Goal: Task Accomplishment & Management: Use online tool/utility

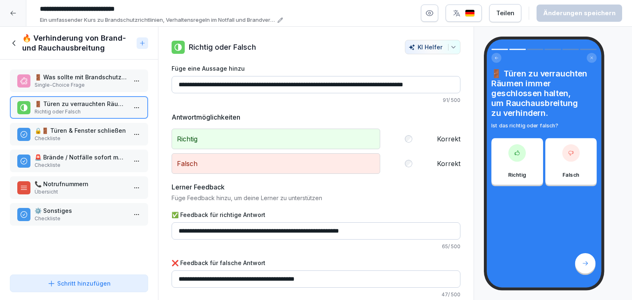
click at [13, 15] on icon at bounding box center [13, 13] width 7 height 7
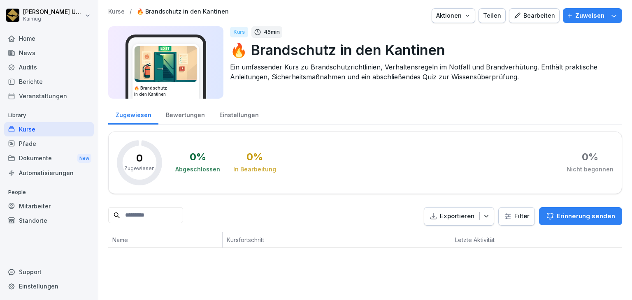
click at [116, 13] on p "Kurse" at bounding box center [116, 11] width 16 height 7
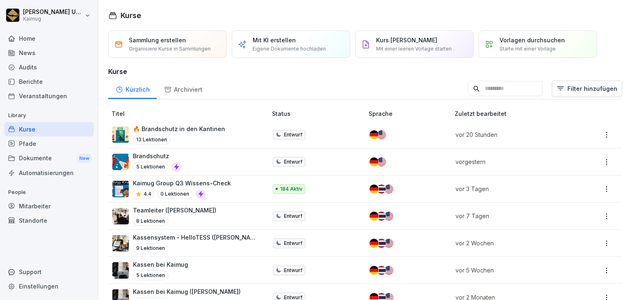
click at [419, 37] on p "Kurs manuell erstellen" at bounding box center [406, 40] width 61 height 9
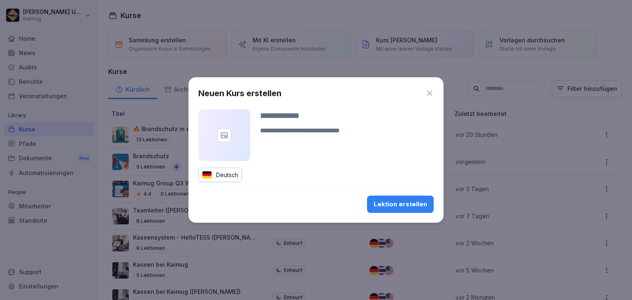
click at [430, 91] on icon "button" at bounding box center [429, 93] width 8 height 8
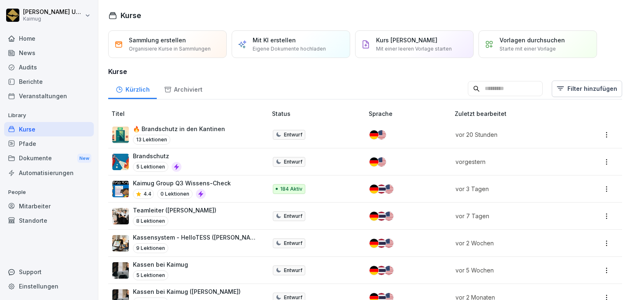
click at [294, 50] on p "Eigene Dokumente hochladen" at bounding box center [288, 48] width 73 height 7
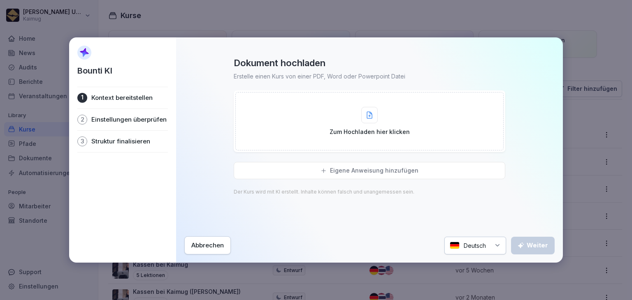
click at [141, 124] on div "2 Einstellungen überprüfen" at bounding box center [122, 119] width 90 height 21
click at [146, 140] on p "Struktur finalisieren" at bounding box center [120, 141] width 59 height 8
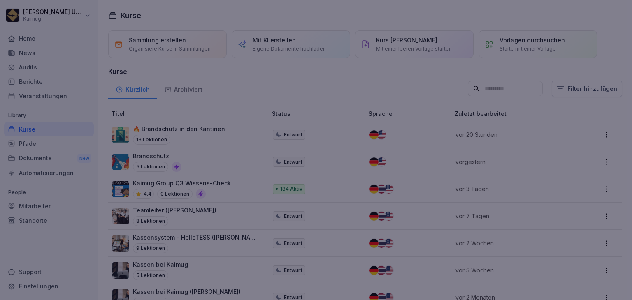
click at [479, 28] on div at bounding box center [316, 150] width 632 height 300
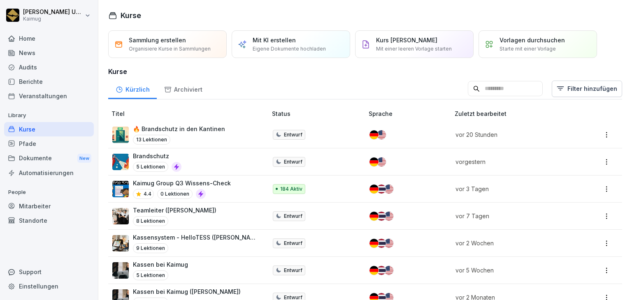
click at [258, 49] on p "Eigene Dokumente hochladen" at bounding box center [288, 48] width 73 height 7
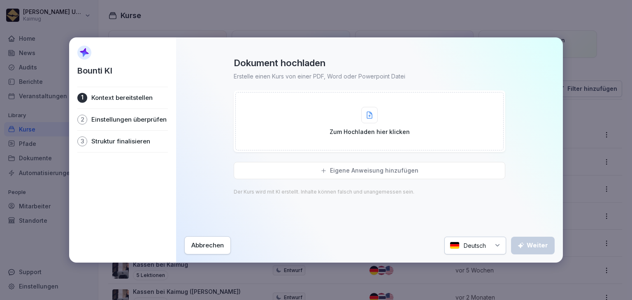
click at [348, 172] on p "Eigene Anweisung hinzufügen" at bounding box center [374, 170] width 88 height 7
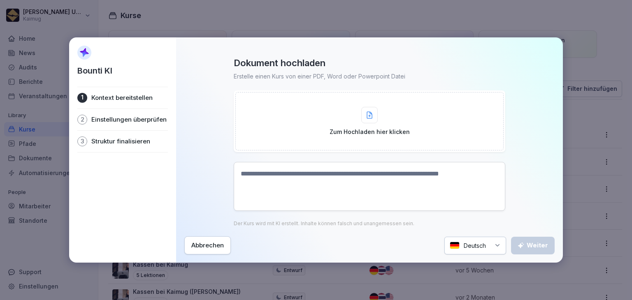
click at [372, 114] on icon at bounding box center [369, 115] width 5 height 7
paste textarea "**********"
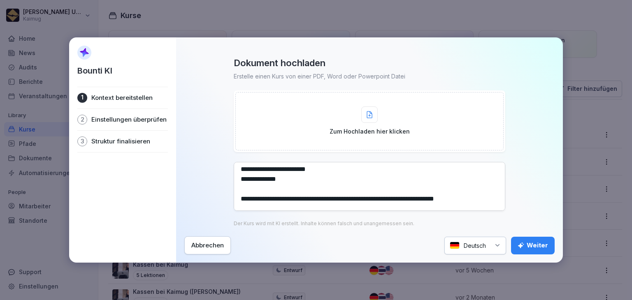
scroll to position [342, 0]
type textarea "**********"
click at [543, 249] on div "Weiter" at bounding box center [532, 245] width 30 height 9
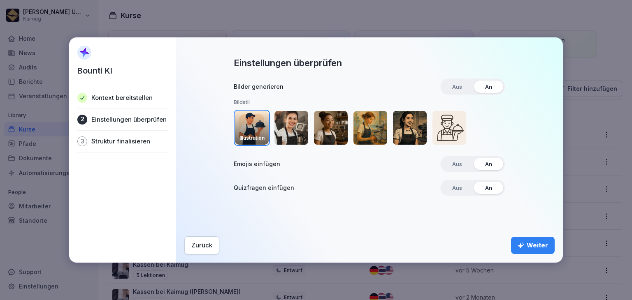
click at [289, 134] on img "button" at bounding box center [291, 128] width 34 height 34
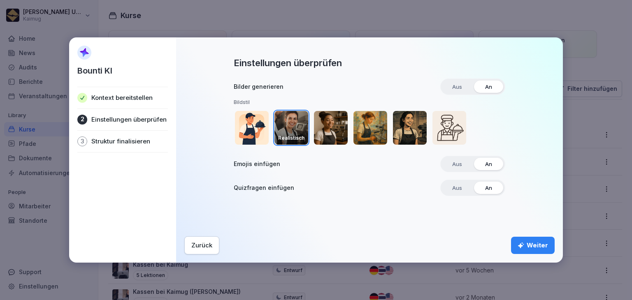
click at [535, 249] on div "Weiter" at bounding box center [532, 245] width 30 height 9
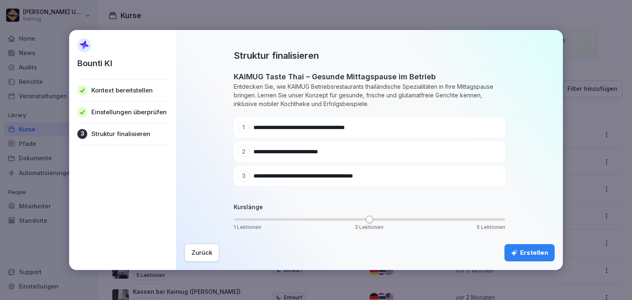
click at [535, 249] on div "Erstellen" at bounding box center [529, 252] width 37 height 9
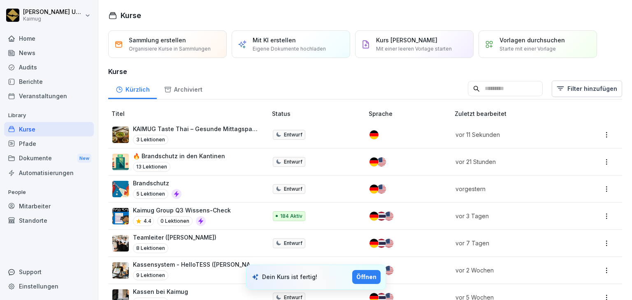
click at [367, 276] on div "Öffnen" at bounding box center [366, 277] width 20 height 9
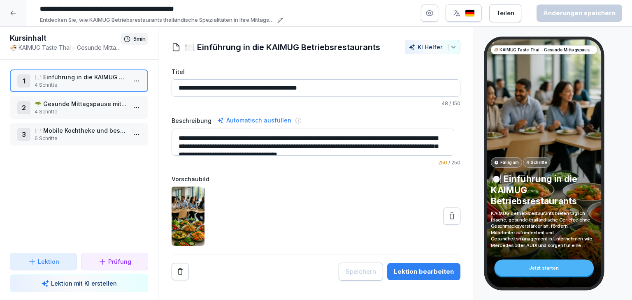
click at [450, 50] on icon "button" at bounding box center [453, 47] width 7 height 7
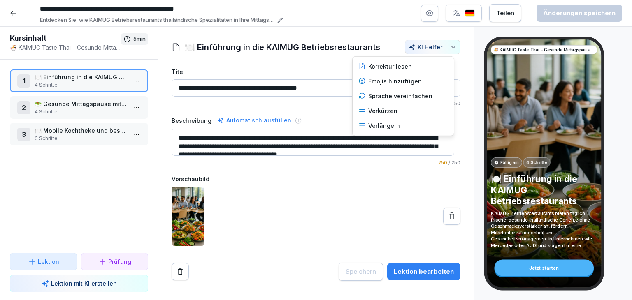
click at [130, 86] on html "**********" at bounding box center [316, 150] width 632 height 300
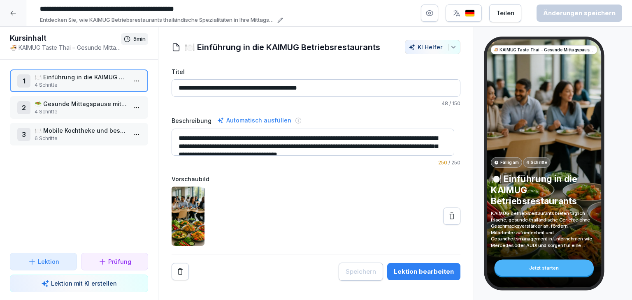
click at [128, 81] on html "**********" at bounding box center [316, 150] width 632 height 300
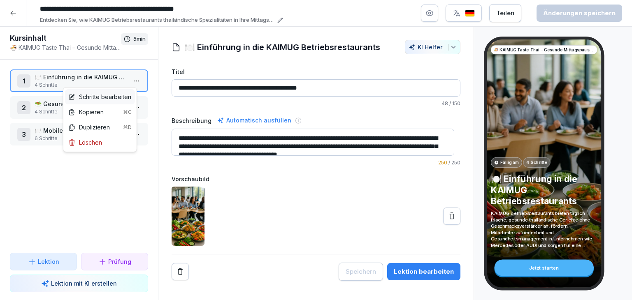
click at [129, 95] on div "Schritte bearbeiten" at bounding box center [99, 97] width 63 height 9
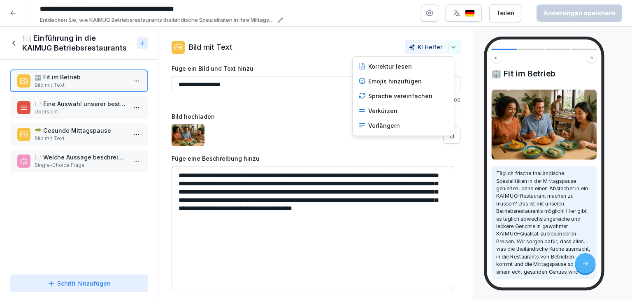
click at [450, 48] on icon "button" at bounding box center [453, 47] width 7 height 7
click at [391, 109] on div "Verkürzen" at bounding box center [403, 111] width 96 height 15
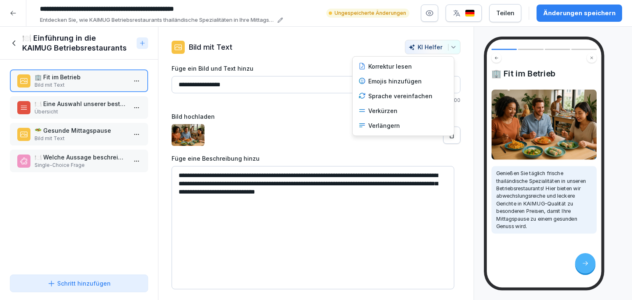
click at [447, 51] on button "KI Helfer" at bounding box center [433, 47] width 56 height 14
click at [408, 113] on div "Verkürzen" at bounding box center [403, 111] width 96 height 15
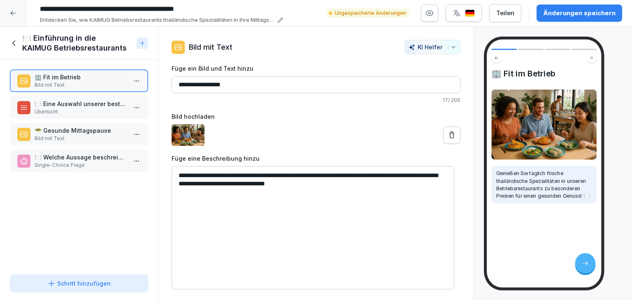
click at [450, 47] on icon "button" at bounding box center [453, 47] width 7 height 7
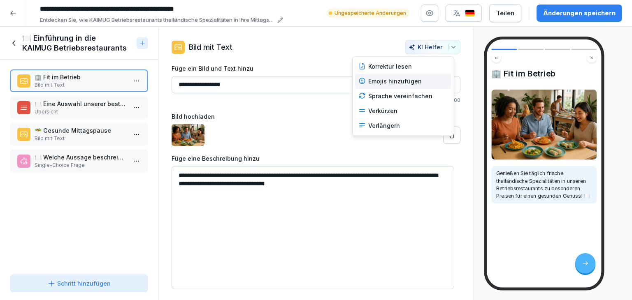
click at [408, 81] on div "Emojis hinzufügen" at bounding box center [403, 81] width 96 height 15
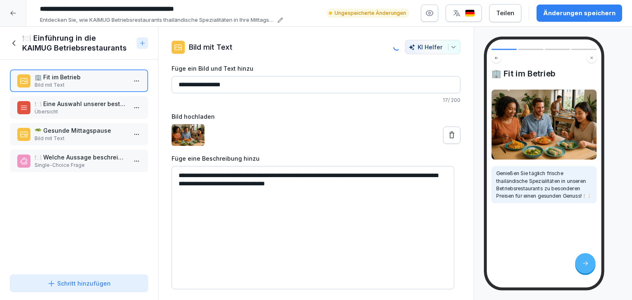
type textarea "**********"
click at [552, 16] on div "Änderungen speichern" at bounding box center [579, 13] width 72 height 9
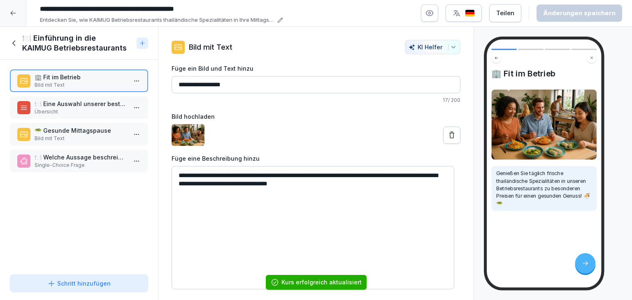
click at [80, 111] on p "Übersicht" at bounding box center [81, 111] width 92 height 7
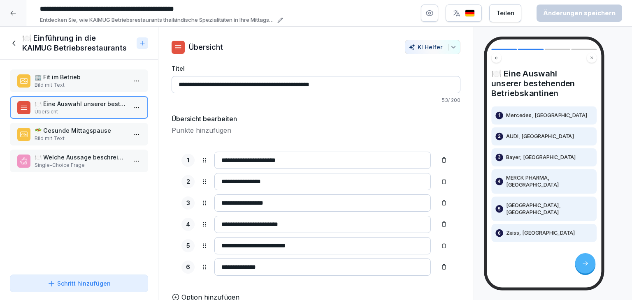
click at [89, 133] on p "🥗 Gesunde Mittagspause" at bounding box center [81, 130] width 92 height 9
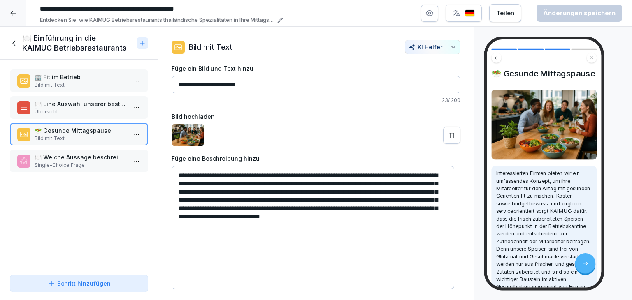
click at [488, 93] on div "🥗 Gesunde Mittagspause Interessierten Firmen bieten wir ein umfassendes Konzept…" at bounding box center [543, 163] width 114 height 248
click at [450, 45] on icon "button" at bounding box center [453, 47] width 7 height 7
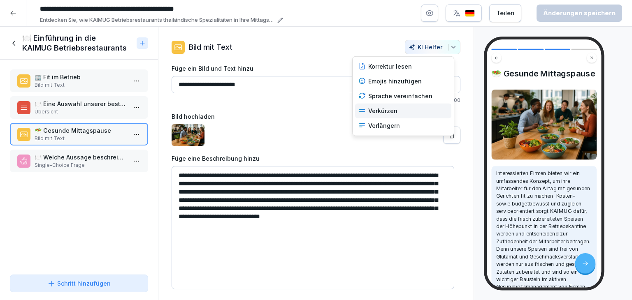
click at [410, 109] on div "Verkürzen" at bounding box center [403, 111] width 96 height 15
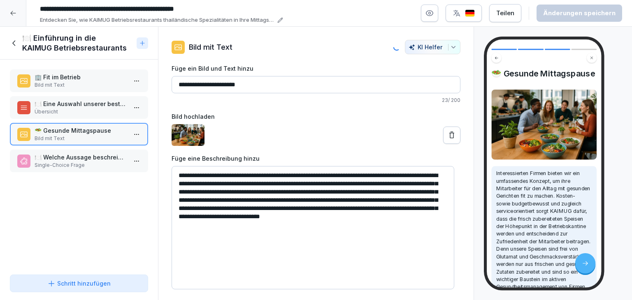
type input "**********"
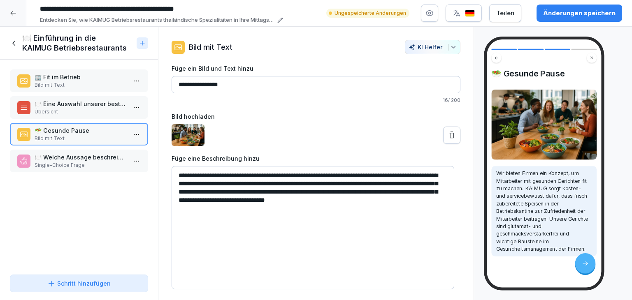
click at [451, 46] on button "KI Helfer" at bounding box center [433, 47] width 56 height 14
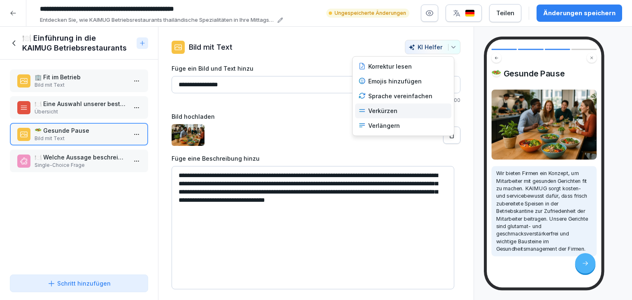
click at [403, 112] on div "Verkürzen" at bounding box center [403, 111] width 96 height 15
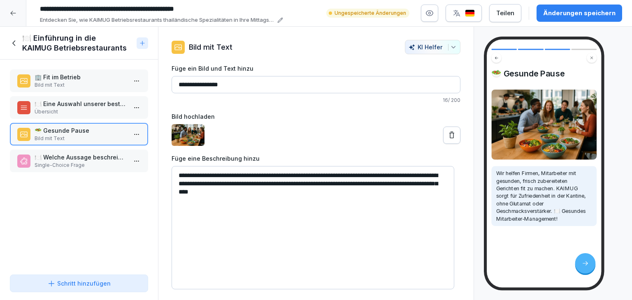
click at [454, 48] on div "**********" at bounding box center [315, 165] width 315 height 250
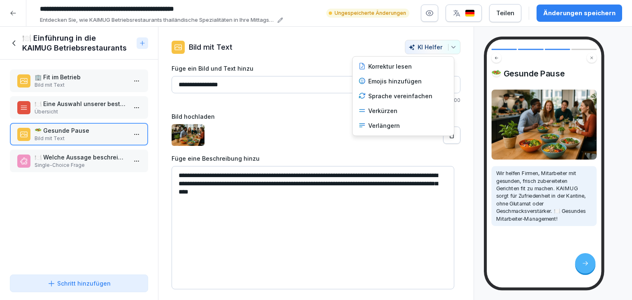
click at [450, 49] on icon "button" at bounding box center [453, 47] width 7 height 7
click at [418, 81] on div "Emojis hinzufügen" at bounding box center [403, 81] width 96 height 15
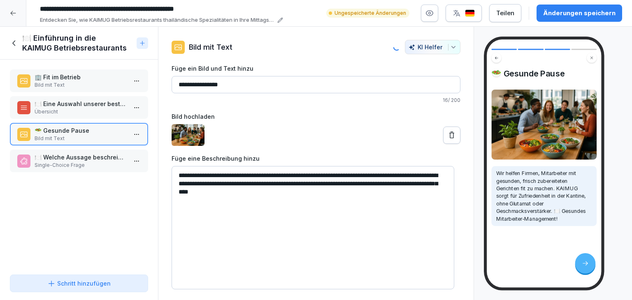
type textarea "**********"
click at [558, 17] on div "Änderungen speichern" at bounding box center [579, 13] width 72 height 9
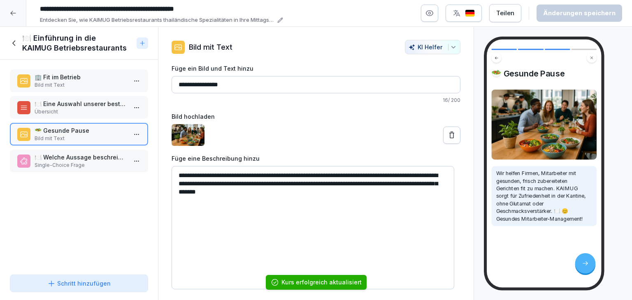
click at [48, 162] on p "Single-Choice Frage" at bounding box center [81, 165] width 92 height 7
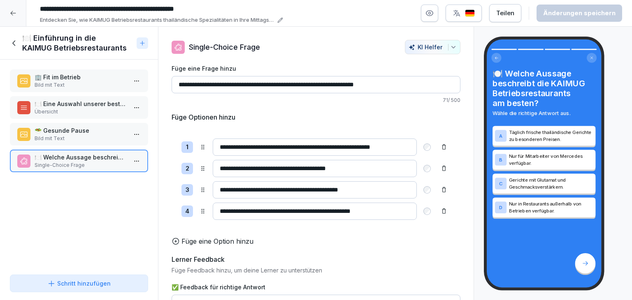
click at [450, 46] on icon "button" at bounding box center [453, 47] width 7 height 7
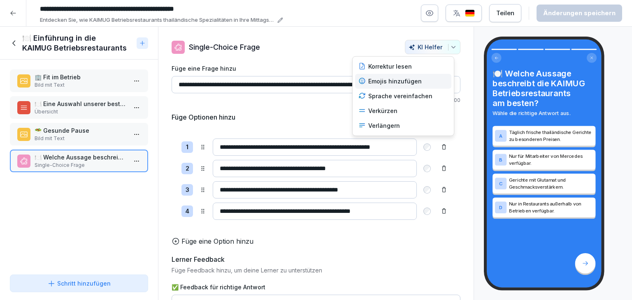
click at [394, 83] on div "Emojis hinzufügen" at bounding box center [403, 81] width 96 height 15
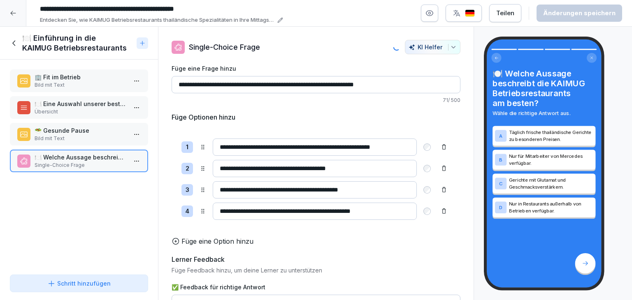
type input "**********"
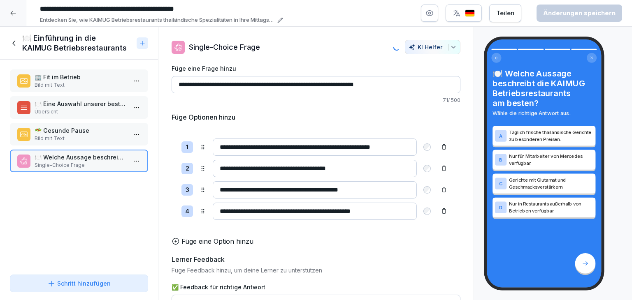
type input "**********"
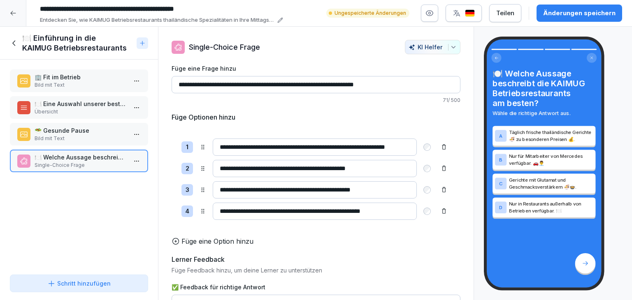
click at [451, 49] on button "KI Helfer" at bounding box center [433, 47] width 56 height 14
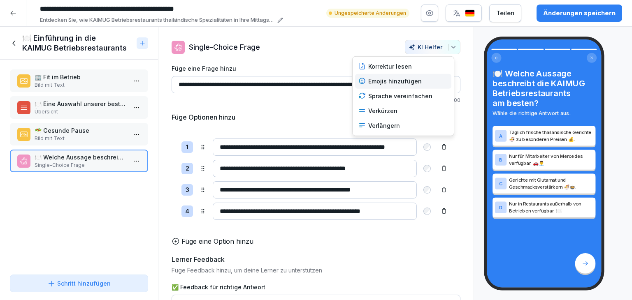
click at [400, 83] on div "Emojis hinzufügen" at bounding box center [403, 81] width 96 height 15
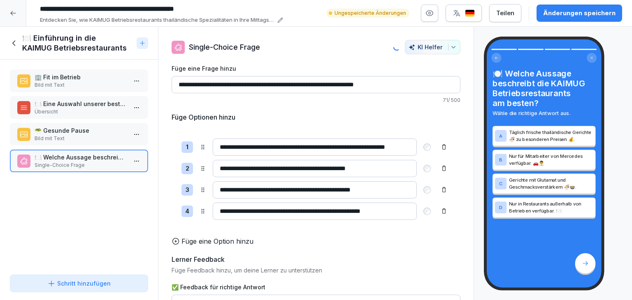
type input "**********"
click at [569, 18] on button "Änderungen speichern" at bounding box center [579, 13] width 86 height 17
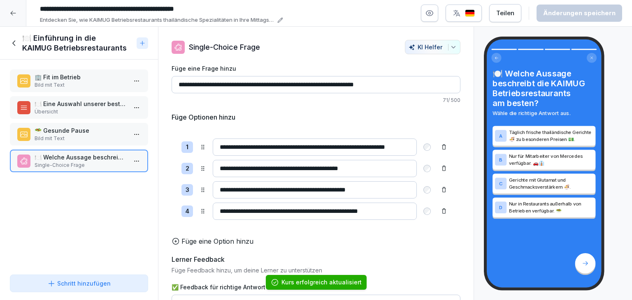
click at [15, 44] on icon at bounding box center [14, 43] width 9 height 9
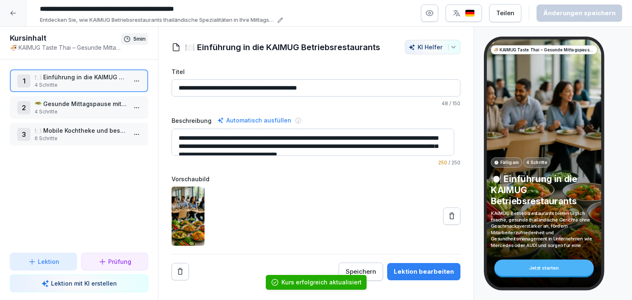
click at [132, 109] on html "**********" at bounding box center [316, 150] width 632 height 300
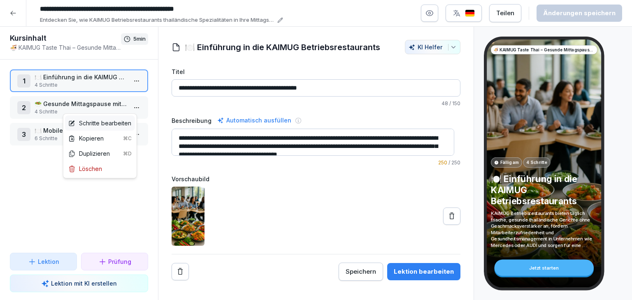
click at [126, 122] on div "Schritte bearbeiten" at bounding box center [99, 123] width 63 height 9
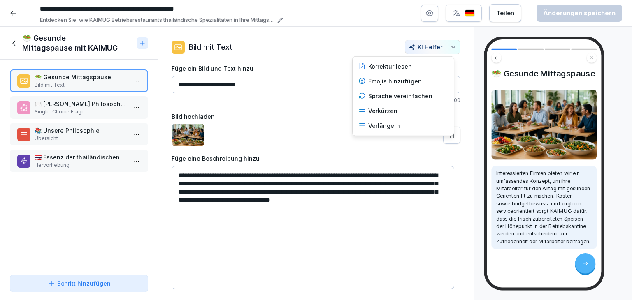
click at [450, 46] on icon "button" at bounding box center [453, 47] width 7 height 7
click at [377, 112] on div "Verkürzen" at bounding box center [403, 111] width 96 height 15
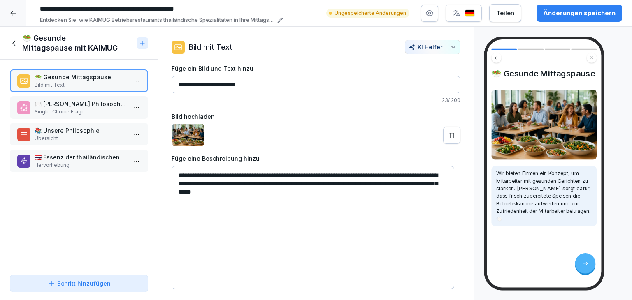
click at [450, 51] on button "KI Helfer" at bounding box center [433, 47] width 56 height 14
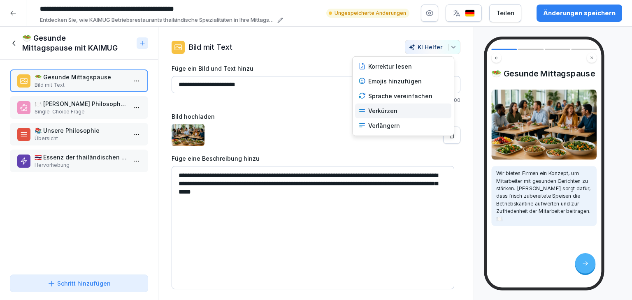
click at [396, 111] on div "Verkürzen" at bounding box center [403, 111] width 96 height 15
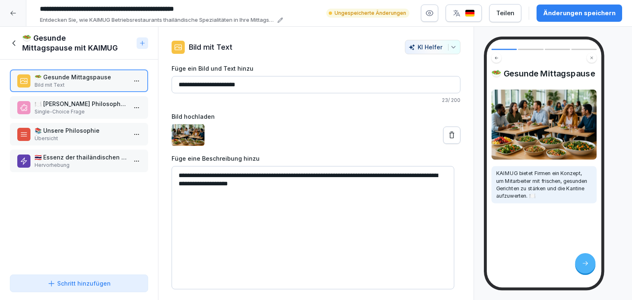
click at [448, 50] on div "button" at bounding box center [452, 47] width 9 height 7
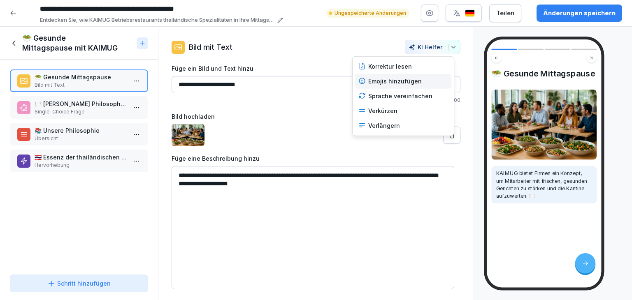
click at [411, 86] on div "Emojis hinzufügen" at bounding box center [403, 81] width 96 height 15
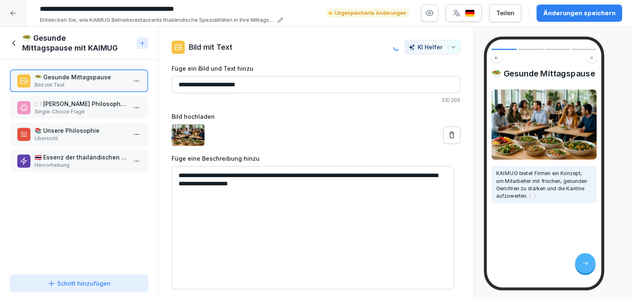
type textarea "**********"
click at [554, 18] on button "Änderungen speichern" at bounding box center [579, 13] width 86 height 17
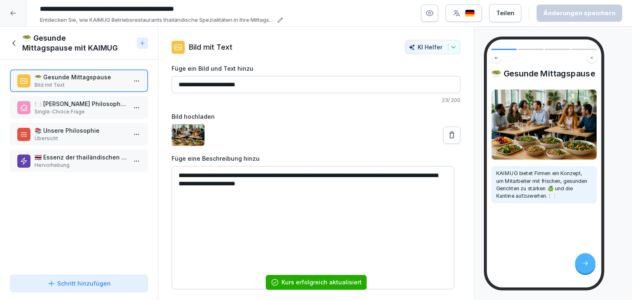
click at [74, 109] on p "Single-Choice Frage" at bounding box center [81, 111] width 92 height 7
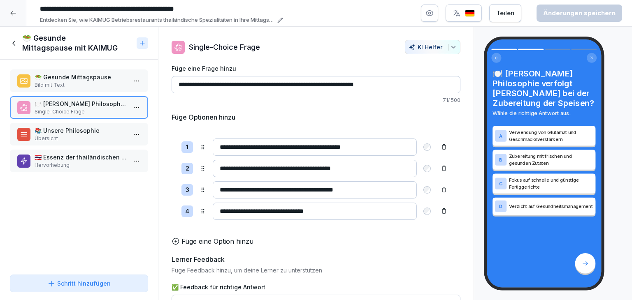
click at [99, 131] on p "📚 Unsere Philosophie" at bounding box center [81, 130] width 92 height 9
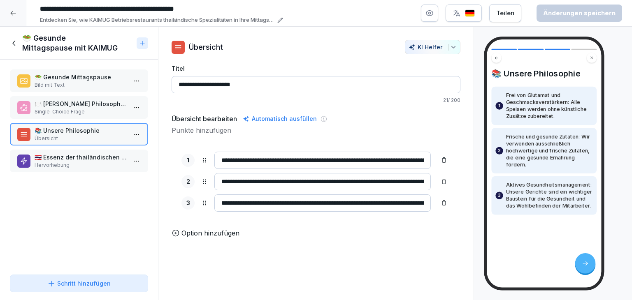
click at [451, 47] on icon "button" at bounding box center [453, 47] width 4 height 2
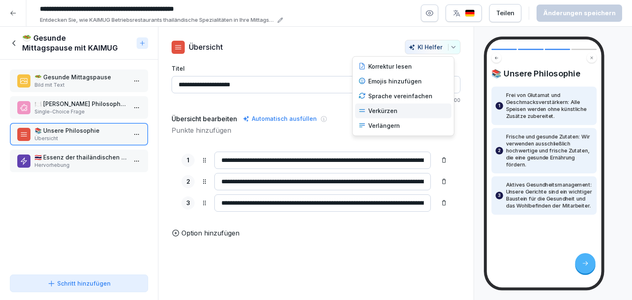
click at [398, 111] on div "Verkürzen" at bounding box center [403, 111] width 96 height 15
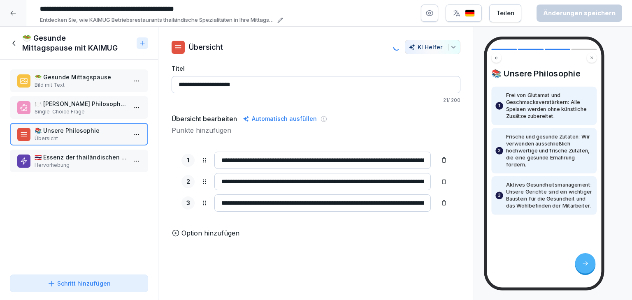
type input "**********"
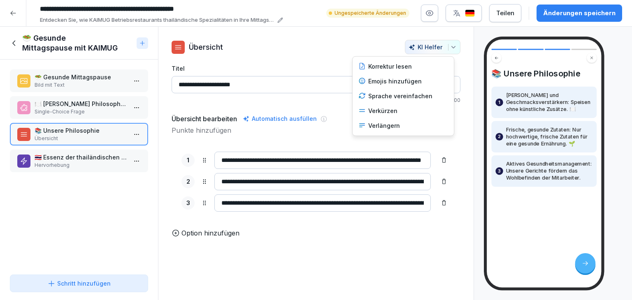
click at [450, 45] on icon "button" at bounding box center [453, 47] width 7 height 7
click at [428, 81] on div "Emojis hinzufügen" at bounding box center [403, 81] width 96 height 15
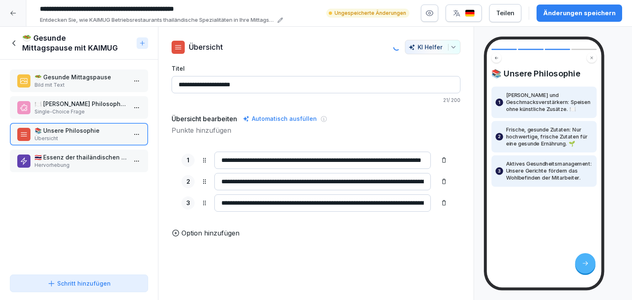
type input "**********"
click at [579, 14] on div "Änderungen speichern" at bounding box center [579, 13] width 72 height 9
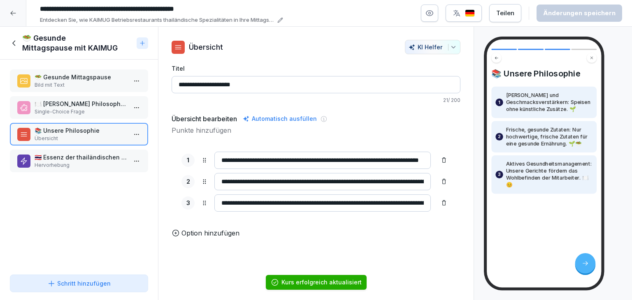
click at [65, 165] on p "Hervorhebung" at bounding box center [81, 165] width 92 height 7
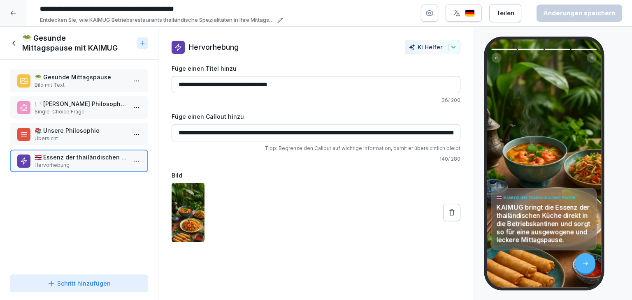
click at [450, 50] on icon "button" at bounding box center [453, 47] width 7 height 7
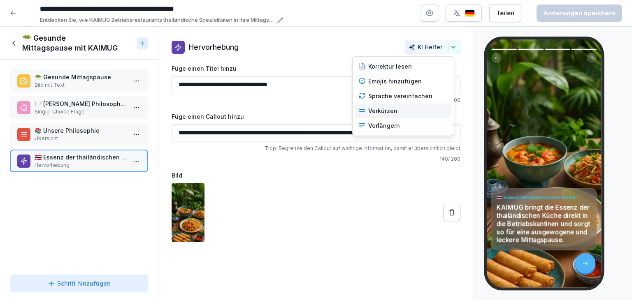
click at [391, 106] on div "Verkürzen" at bounding box center [403, 111] width 96 height 15
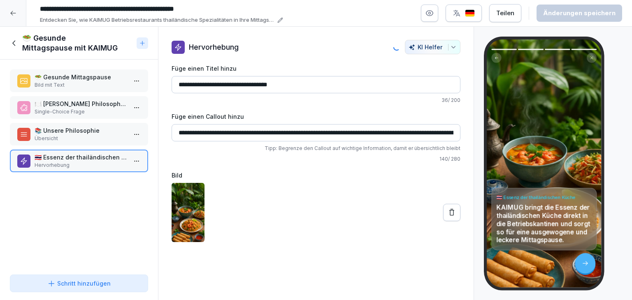
type input "**********"
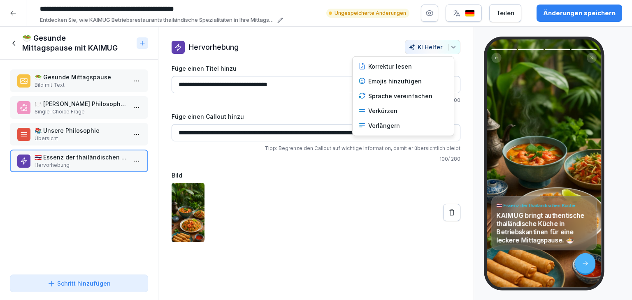
click at [450, 44] on icon "button" at bounding box center [453, 47] width 7 height 7
click at [410, 111] on div "Verkürzen" at bounding box center [403, 111] width 96 height 15
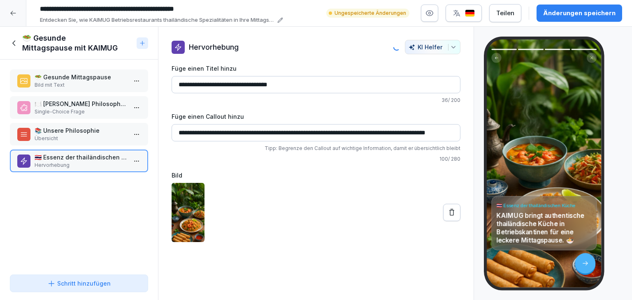
type input "**********"
click at [555, 15] on div "Änderungen speichern" at bounding box center [579, 13] width 72 height 9
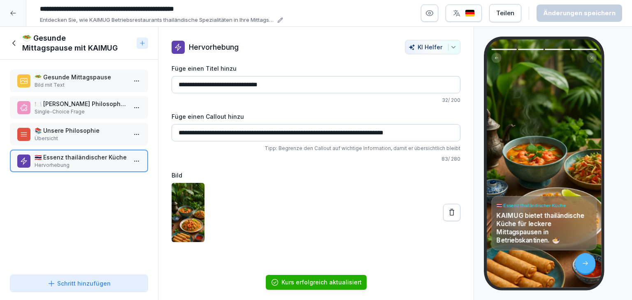
click at [13, 45] on icon at bounding box center [14, 43] width 9 height 9
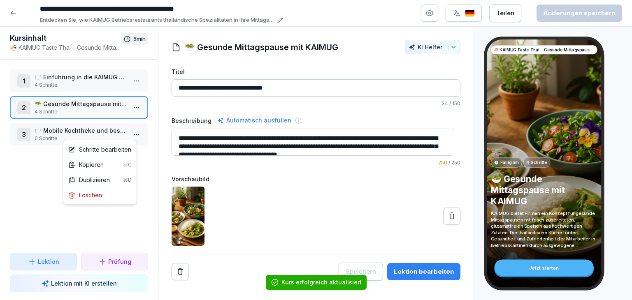
click at [133, 133] on html "**********" at bounding box center [316, 150] width 632 height 300
click at [111, 147] on div "Schritte bearbeiten" at bounding box center [99, 149] width 63 height 9
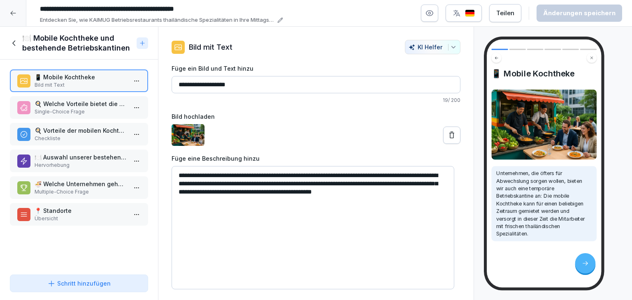
click at [450, 46] on icon "button" at bounding box center [453, 47] width 7 height 7
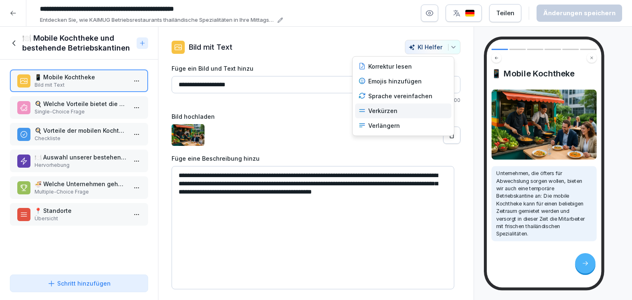
click at [385, 114] on div "Verkürzen" at bounding box center [403, 111] width 96 height 15
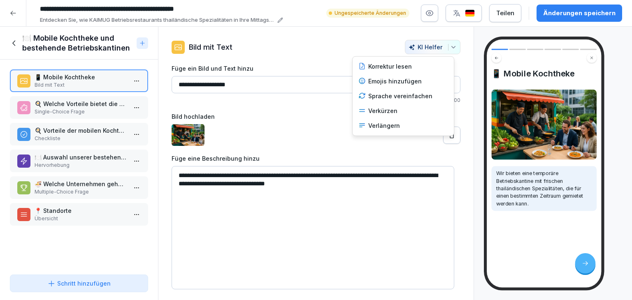
click at [450, 47] on icon "button" at bounding box center [453, 47] width 7 height 7
click at [403, 82] on div "Emojis hinzufügen" at bounding box center [403, 81] width 96 height 15
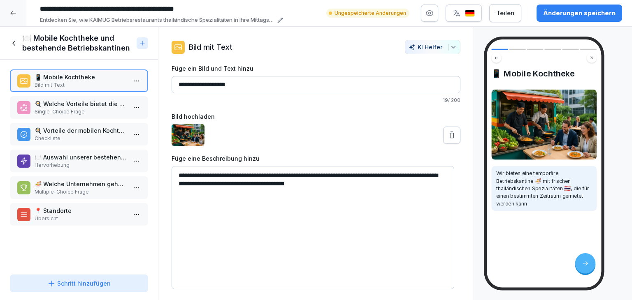
click at [450, 46] on icon "button" at bounding box center [453, 47] width 7 height 7
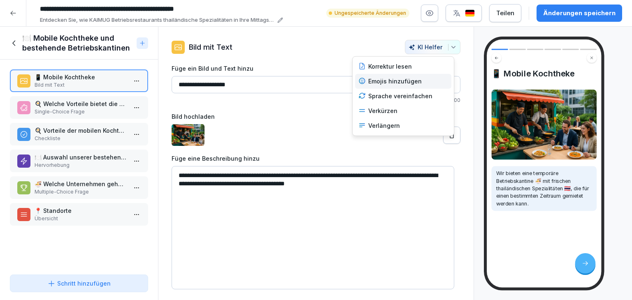
click at [388, 86] on div "Emojis hinzufügen" at bounding box center [403, 81] width 96 height 15
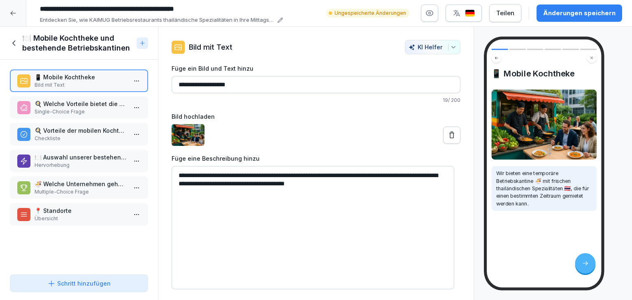
click at [437, 176] on textarea "**********" at bounding box center [312, 227] width 282 height 123
type textarea "**********"
click at [562, 15] on div "Änderungen speichern" at bounding box center [579, 13] width 72 height 9
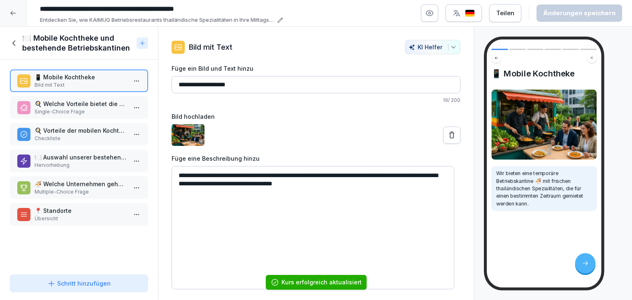
click at [80, 112] on p "Single-Choice Frage" at bounding box center [81, 111] width 92 height 7
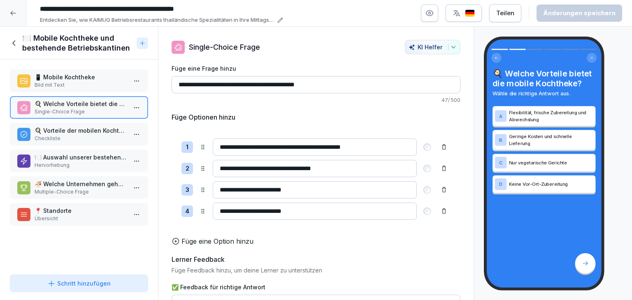
click at [93, 129] on p "🍳 Vorteile der mobilen Kochtheke" at bounding box center [81, 130] width 92 height 9
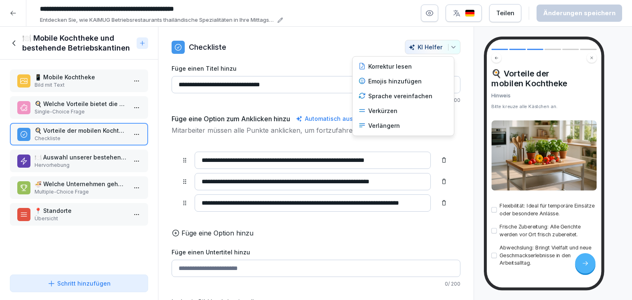
click at [448, 46] on div "button" at bounding box center [452, 47] width 9 height 7
click at [385, 83] on div "Emojis hinzufügen" at bounding box center [403, 81] width 96 height 15
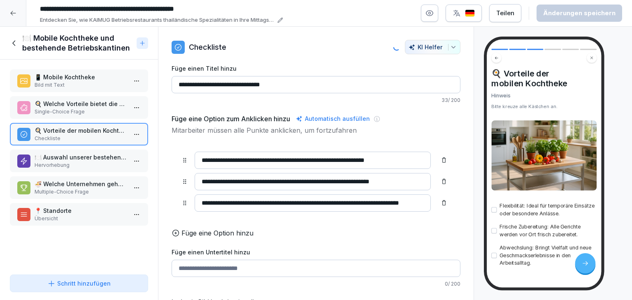
type input "**********"
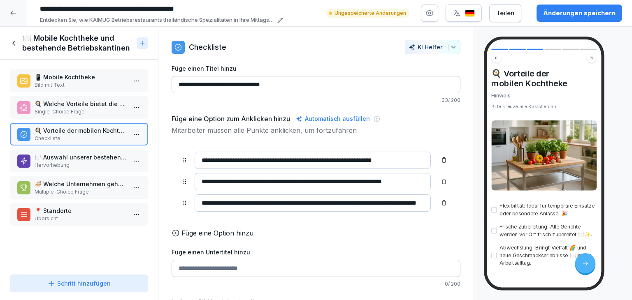
click at [571, 14] on div "Änderungen speichern" at bounding box center [579, 13] width 72 height 9
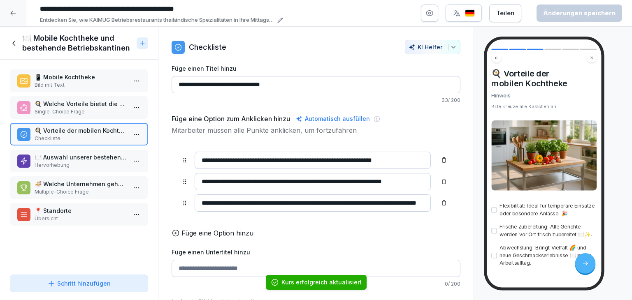
click at [48, 159] on p "🍽️ Auswahl unserer bestehenden Betriebskantinen" at bounding box center [81, 157] width 92 height 9
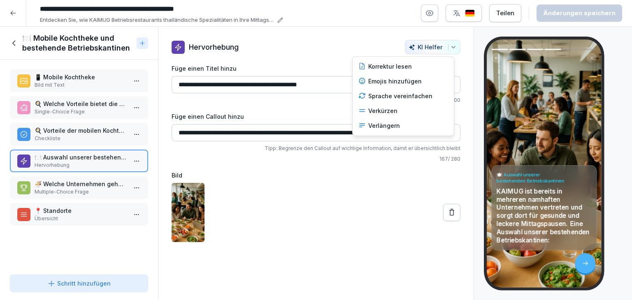
click at [450, 49] on icon "button" at bounding box center [453, 47] width 7 height 7
click at [385, 109] on div "Verkürzen" at bounding box center [403, 111] width 96 height 15
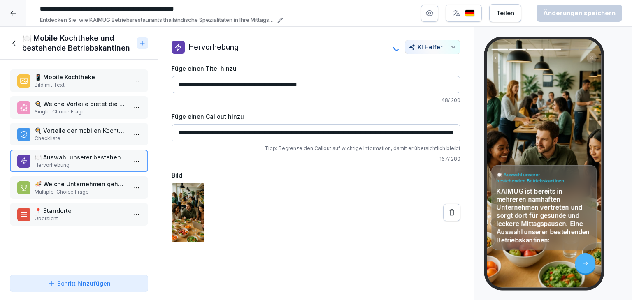
type input "**********"
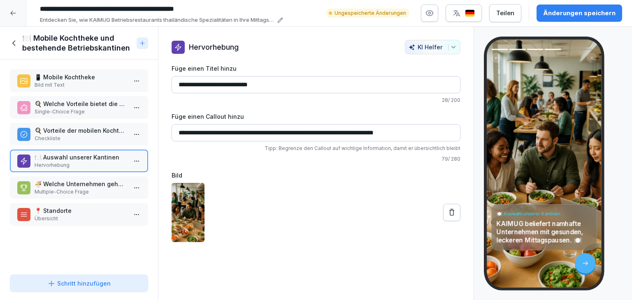
click at [557, 9] on div "Änderungen speichern" at bounding box center [579, 13] width 72 height 9
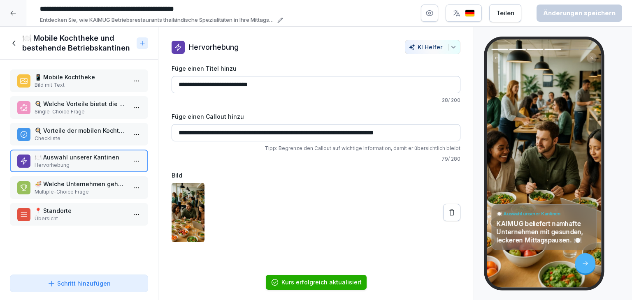
click at [74, 188] on p "Multiple-Choice Frage" at bounding box center [81, 191] width 92 height 7
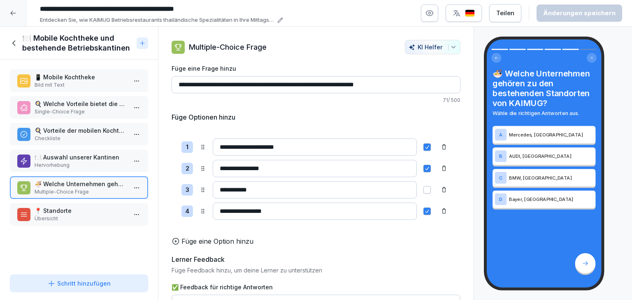
click at [71, 215] on p "Übersicht" at bounding box center [81, 218] width 92 height 7
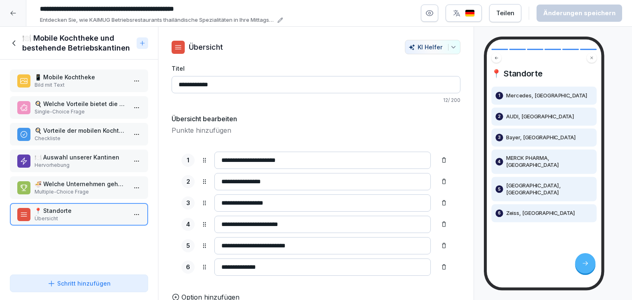
click at [11, 43] on icon at bounding box center [14, 43] width 9 height 9
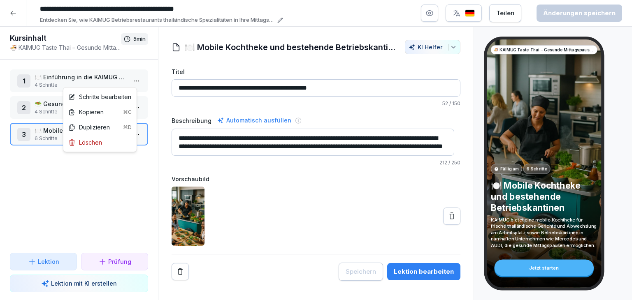
click at [127, 81] on html "**********" at bounding box center [316, 150] width 632 height 300
click at [127, 96] on div "Schritte bearbeiten" at bounding box center [99, 97] width 63 height 9
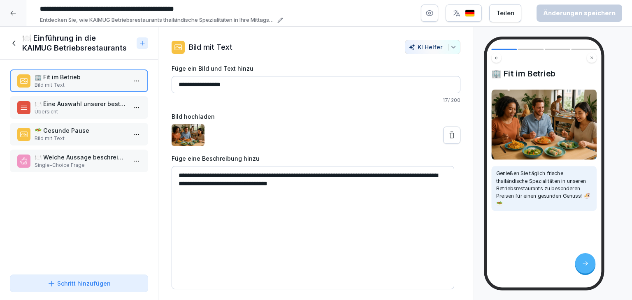
click at [79, 283] on div "Schritt hinzufügen" at bounding box center [78, 283] width 63 height 9
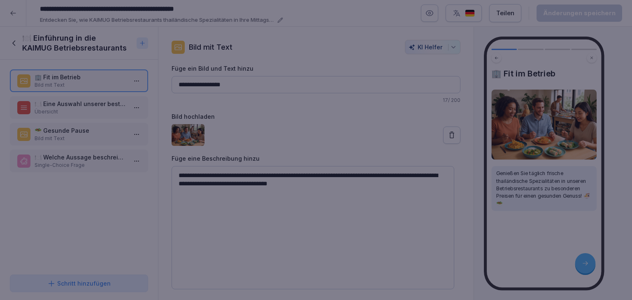
click at [31, 213] on div at bounding box center [316, 150] width 632 height 300
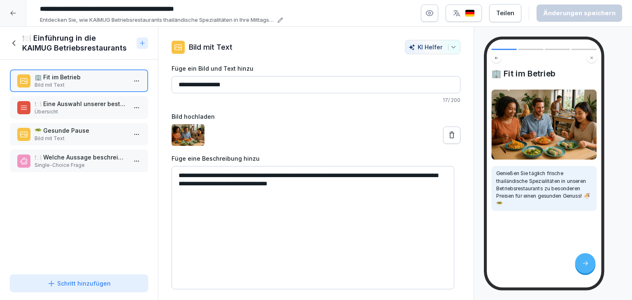
drag, startPoint x: 321, startPoint y: 181, endPoint x: 178, endPoint y: 171, distance: 143.0
click at [178, 171] on textarea "**********" at bounding box center [312, 227] width 282 height 123
click at [73, 285] on div "Schritt hinzufügen" at bounding box center [78, 283] width 63 height 9
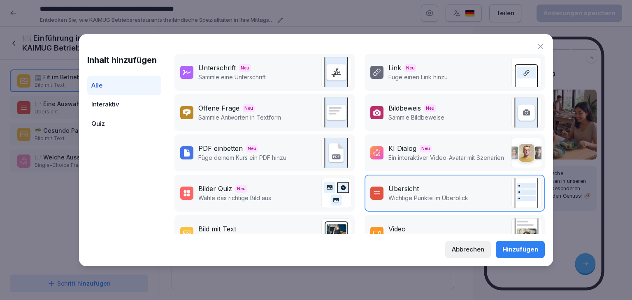
click at [448, 153] on p "Ein interaktiver Video-Avatar mit Szenarien" at bounding box center [446, 157] width 116 height 9
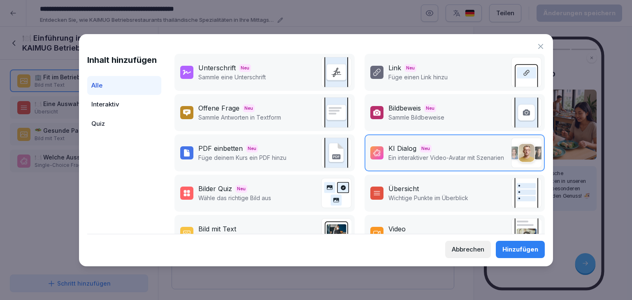
click at [530, 245] on div "Hinzufügen" at bounding box center [520, 249] width 36 height 9
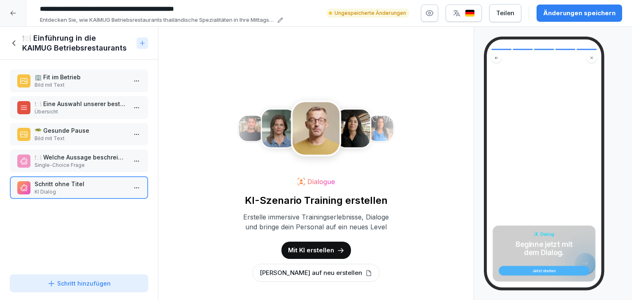
click at [313, 247] on p "Mit KI erstellen" at bounding box center [311, 250] width 46 height 9
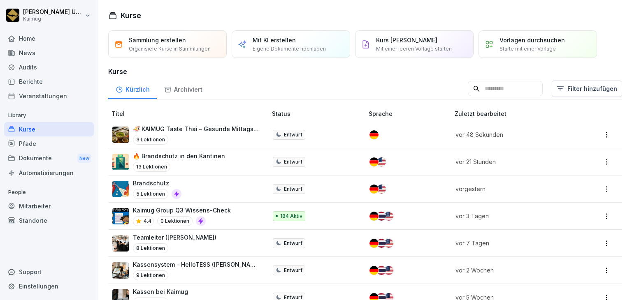
click at [227, 143] on div "3 Lektionen" at bounding box center [196, 140] width 126 height 10
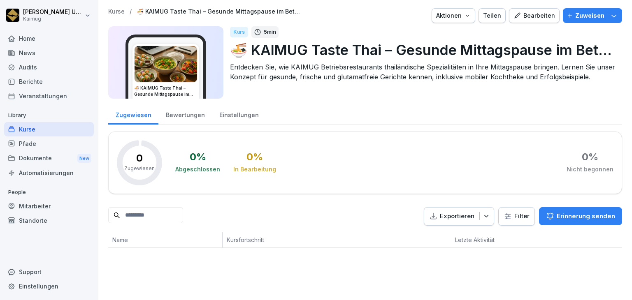
click at [526, 18] on div "Bearbeiten" at bounding box center [534, 15] width 42 height 9
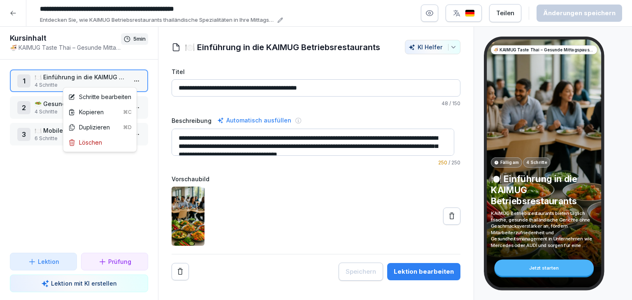
click at [127, 83] on html "**********" at bounding box center [316, 150] width 632 height 300
click at [106, 102] on div "Schritte bearbeiten" at bounding box center [100, 96] width 70 height 15
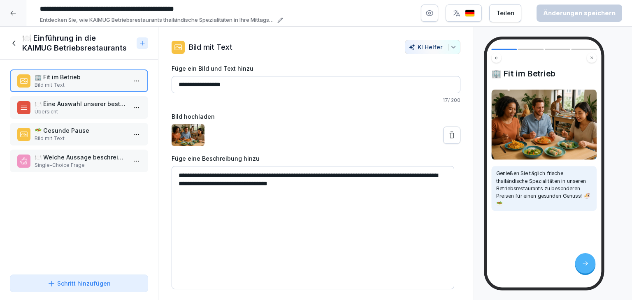
click at [58, 280] on div "Schritt hinzufügen" at bounding box center [78, 283] width 63 height 9
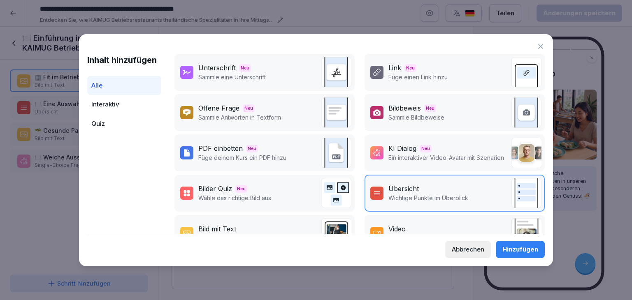
click at [470, 157] on p "Ein interaktiver Video-Avatar mit Szenarien" at bounding box center [446, 157] width 116 height 9
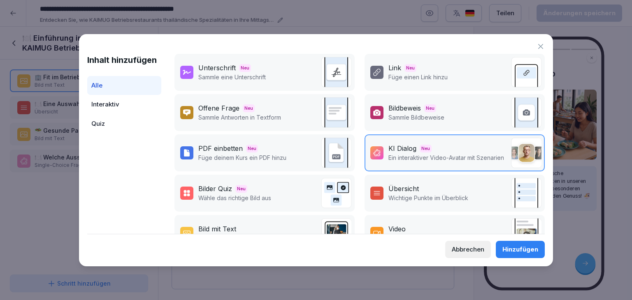
click at [508, 248] on div "Hinzufügen" at bounding box center [520, 249] width 36 height 9
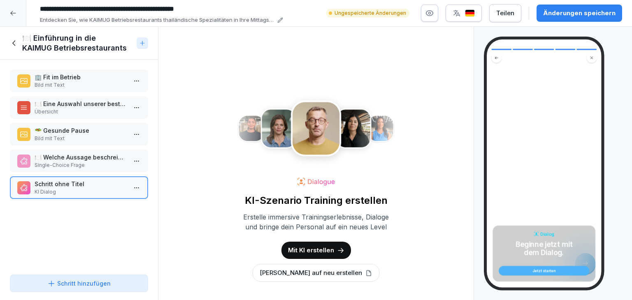
click at [317, 253] on p "Mit KI erstellen" at bounding box center [311, 250] width 46 height 9
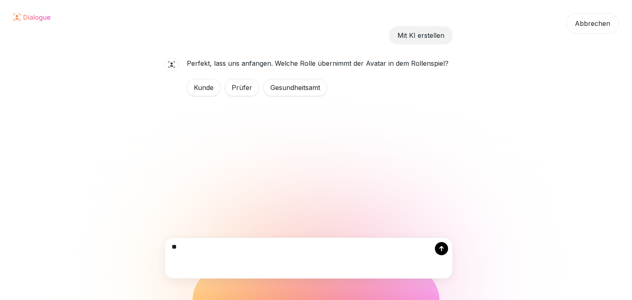
type textarea "*"
type textarea "**********"
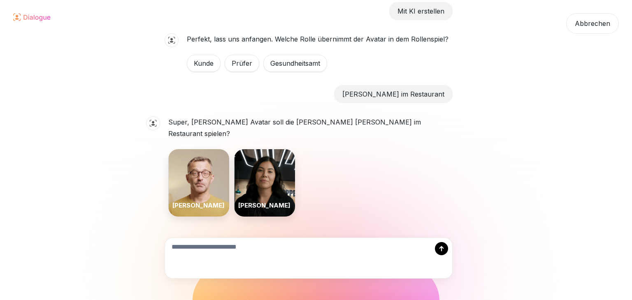
scroll to position [25, 0]
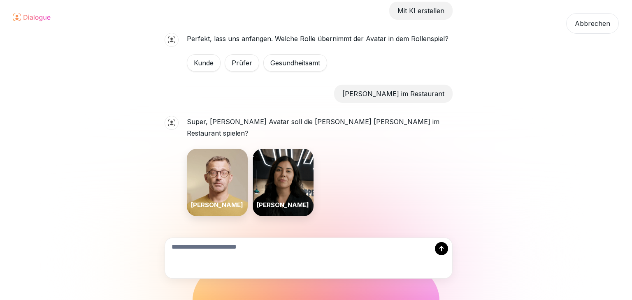
click at [289, 163] on div "[PERSON_NAME]" at bounding box center [282, 182] width 61 height 67
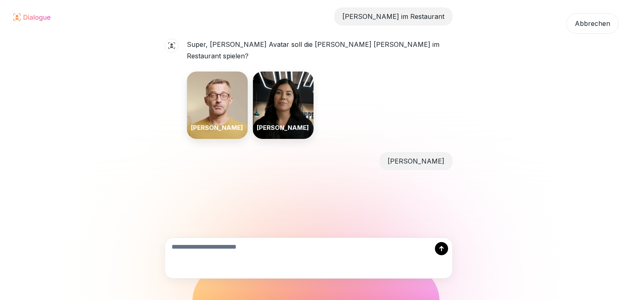
scroll to position [107, 0]
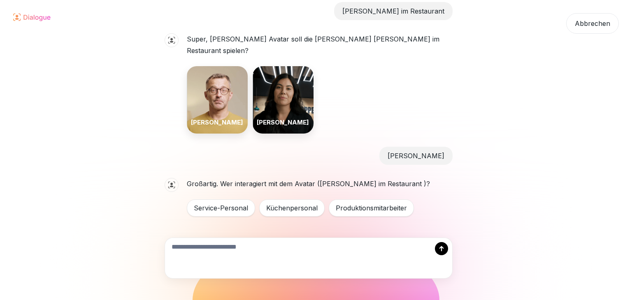
click at [230, 199] on div "Service-Personal" at bounding box center [221, 207] width 68 height 17
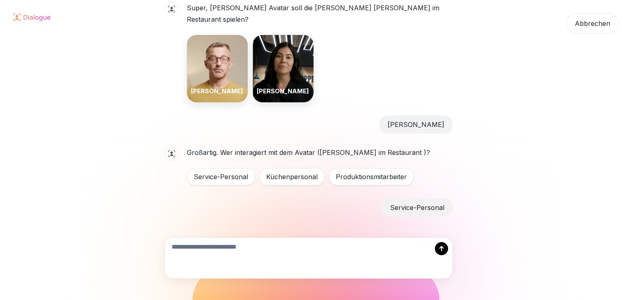
scroll to position [166, 0]
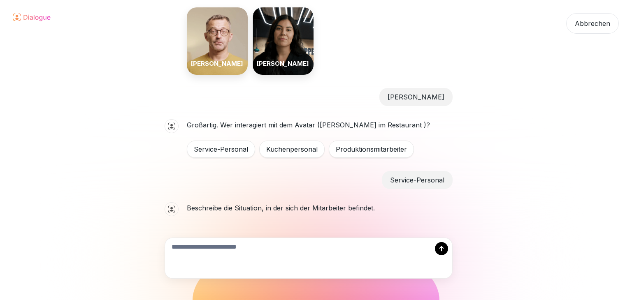
click at [209, 249] on textarea at bounding box center [308, 258] width 287 height 40
type textarea "*"
type textarea "**********"
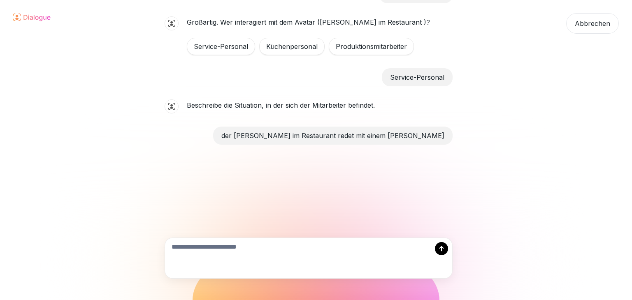
scroll to position [270, 0]
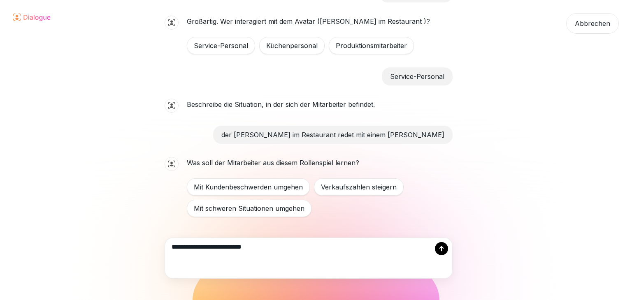
type textarea "**********"
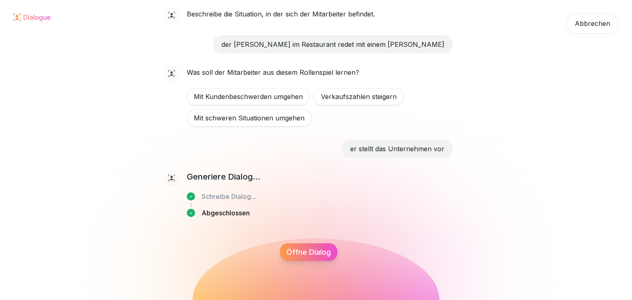
scroll to position [405, 0]
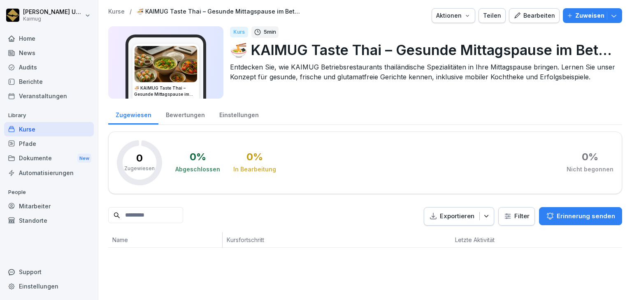
click at [524, 14] on div "Bearbeiten" at bounding box center [534, 15] width 42 height 9
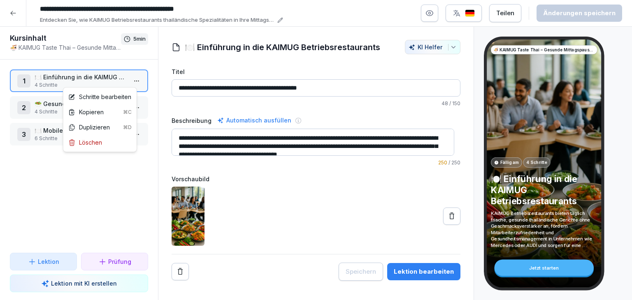
click at [135, 81] on html "**********" at bounding box center [316, 150] width 632 height 300
click at [116, 97] on div "Schritte bearbeiten" at bounding box center [99, 97] width 63 height 9
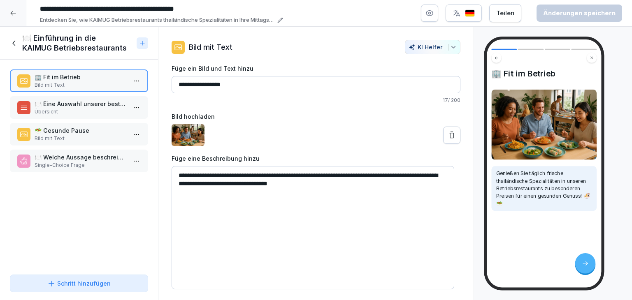
click at [43, 286] on div "Schritt hinzufügen" at bounding box center [79, 283] width 124 height 9
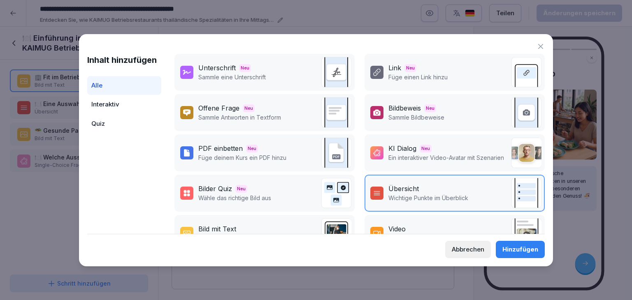
click at [524, 152] on img at bounding box center [526, 153] width 30 height 30
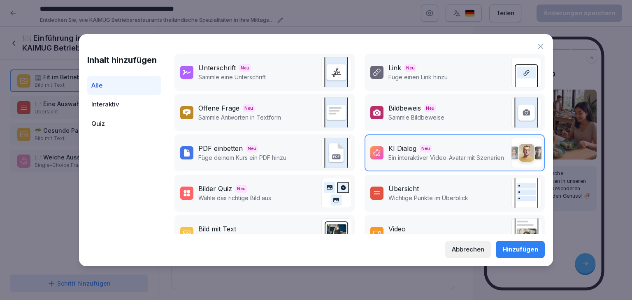
click at [500, 247] on button "Hinzufügen" at bounding box center [519, 249] width 49 height 17
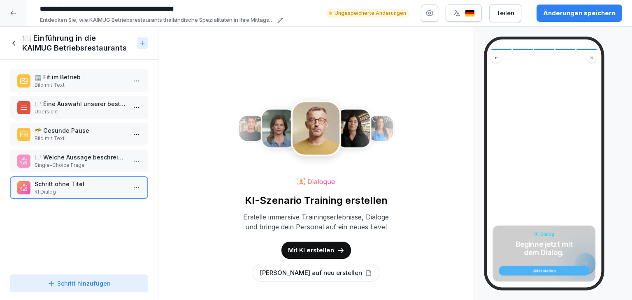
click at [285, 248] on div "Mit KI erstellen" at bounding box center [315, 250] width 69 height 17
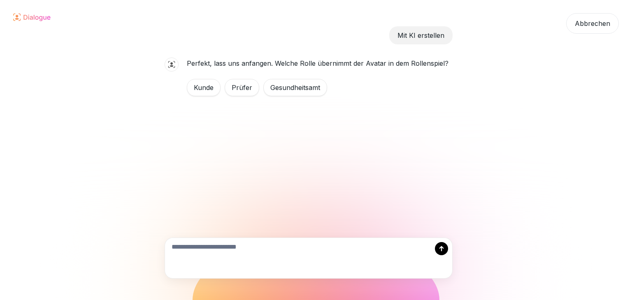
type textarea "**********"
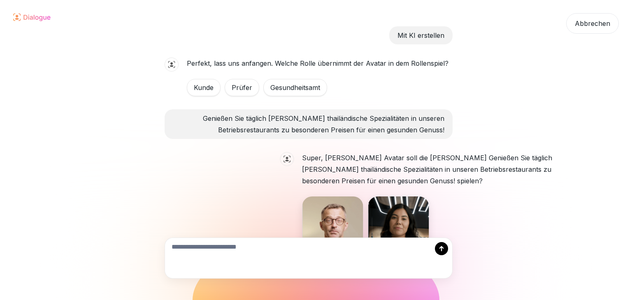
scroll to position [59, 0]
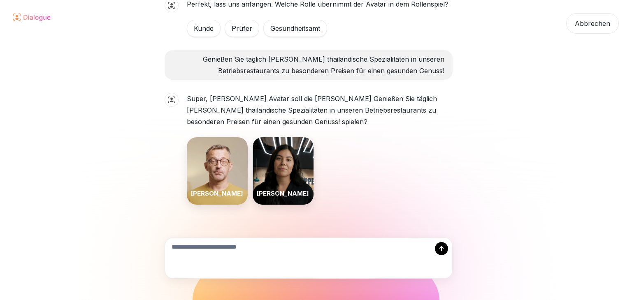
click at [288, 169] on div "[PERSON_NAME]" at bounding box center [282, 170] width 61 height 67
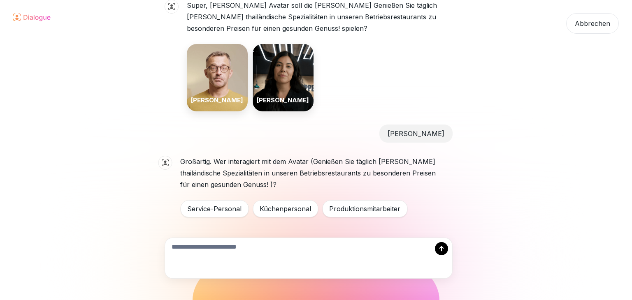
scroll to position [165, 0]
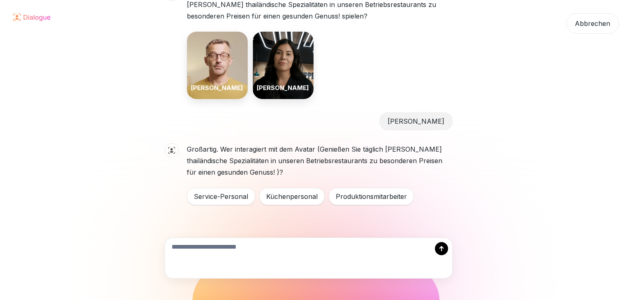
click at [257, 246] on textarea at bounding box center [308, 258] width 287 height 40
type textarea "********"
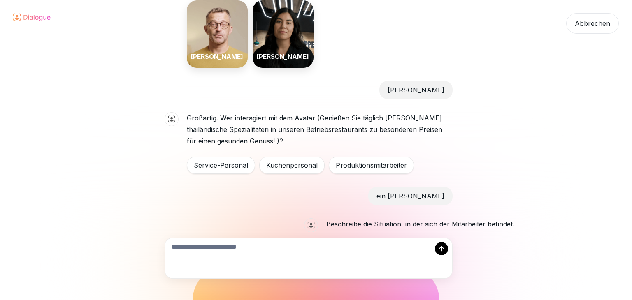
scroll to position [224, 0]
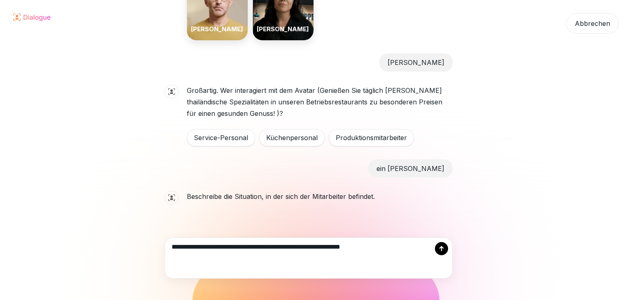
type textarea "**********"
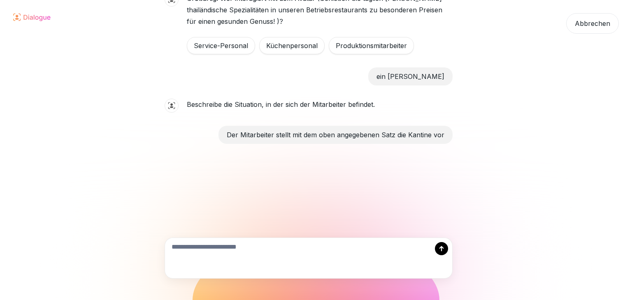
scroll to position [327, 0]
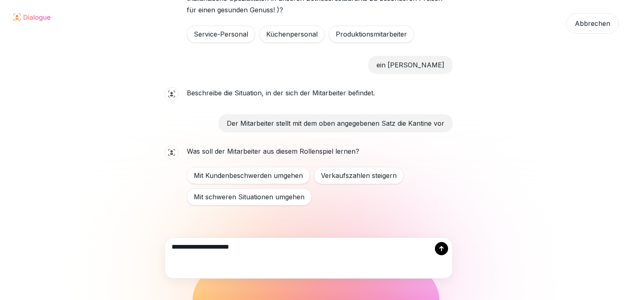
type textarea "**********"
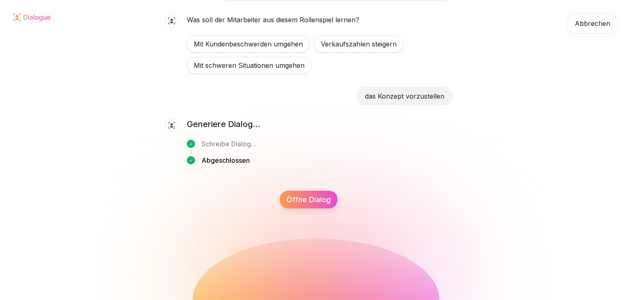
scroll to position [462, 0]
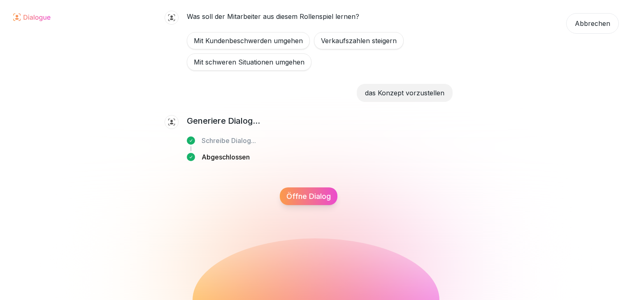
click at [302, 198] on div "Öffne Dialog" at bounding box center [309, 196] width 58 height 18
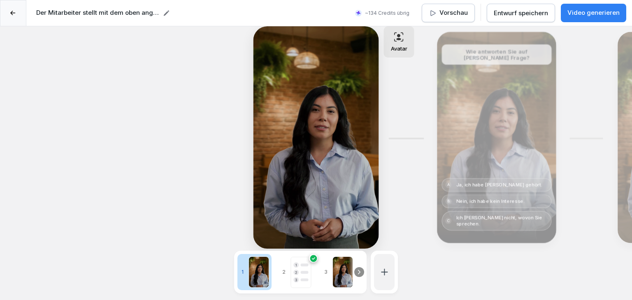
click at [359, 270] on icon at bounding box center [359, 272] width 2 height 4
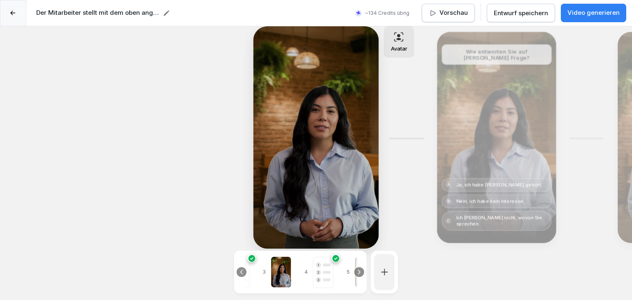
click at [359, 270] on icon at bounding box center [359, 272] width 2 height 4
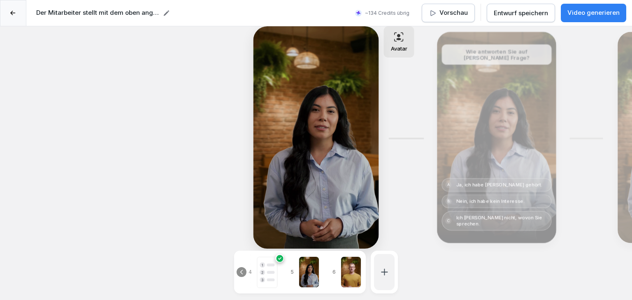
click at [359, 267] on div at bounding box center [350, 272] width 21 height 31
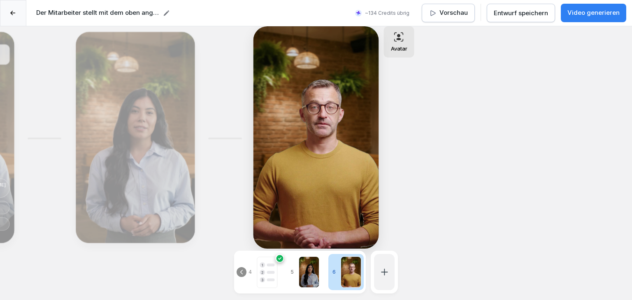
click at [240, 269] on icon at bounding box center [241, 272] width 7 height 7
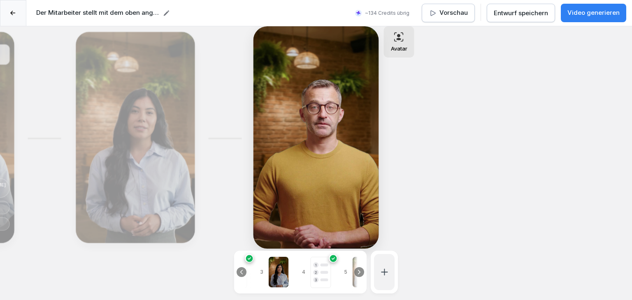
scroll to position [0, 56]
click at [240, 269] on icon at bounding box center [241, 272] width 7 height 7
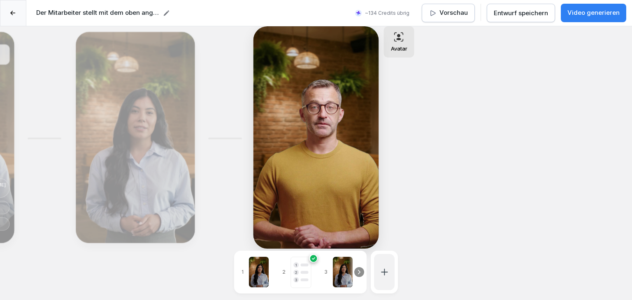
click at [240, 268] on p "1" at bounding box center [242, 271] width 7 height 7
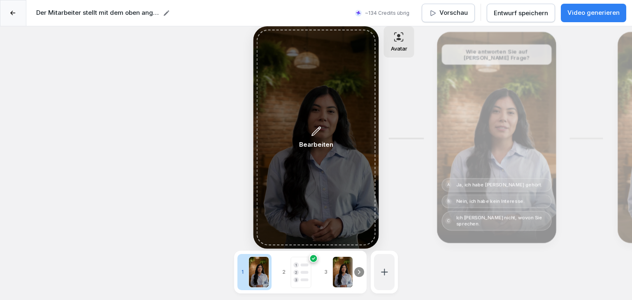
click at [298, 208] on div "Bearbeiten" at bounding box center [316, 138] width 119 height 216
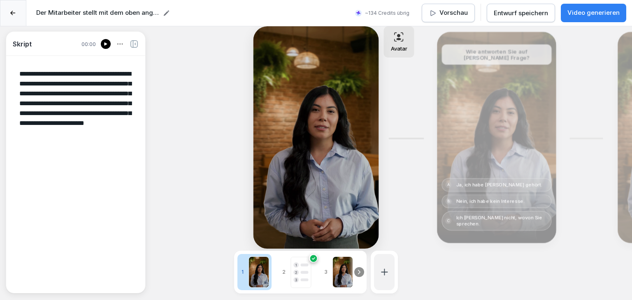
drag, startPoint x: 51, startPoint y: 93, endPoint x: 81, endPoint y: 68, distance: 38.8
click at [81, 68] on textarea "**********" at bounding box center [76, 173] width 126 height 223
click at [140, 176] on div "**********" at bounding box center [75, 173] width 139 height 223
click at [106, 44] on icon at bounding box center [105, 43] width 3 height 3
click at [450, 12] on p "Vorschau" at bounding box center [453, 12] width 28 height 9
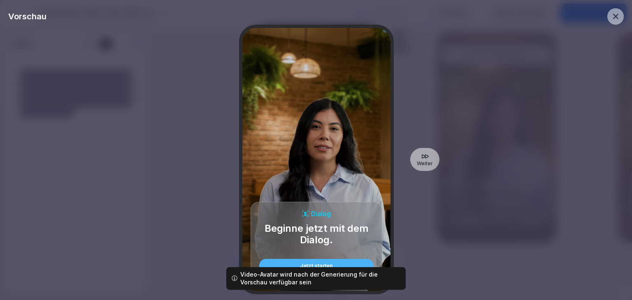
click at [619, 14] on icon at bounding box center [615, 16] width 9 height 9
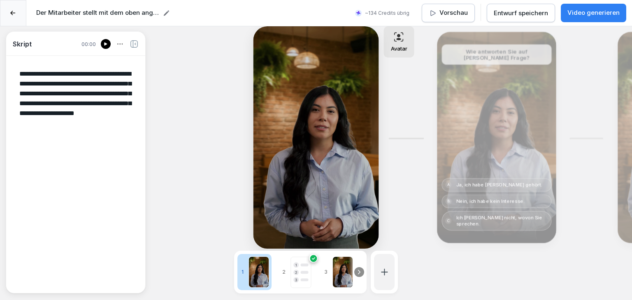
drag, startPoint x: 72, startPoint y: 135, endPoint x: 18, endPoint y: 125, distance: 54.8
click at [18, 124] on textarea "**********" at bounding box center [76, 173] width 126 height 223
type textarea "**********"
click at [188, 134] on div "**********" at bounding box center [316, 176] width 632 height 300
click at [263, 272] on div at bounding box center [258, 272] width 21 height 31
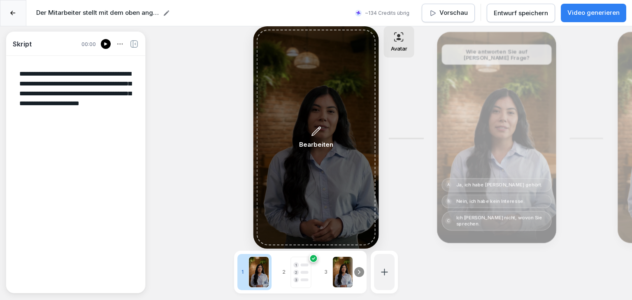
click at [309, 139] on div "Bearbeiten" at bounding box center [316, 138] width 34 height 24
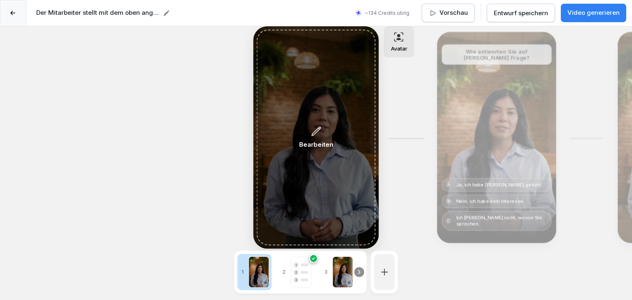
click at [311, 144] on p "Bearbeiten" at bounding box center [316, 144] width 34 height 9
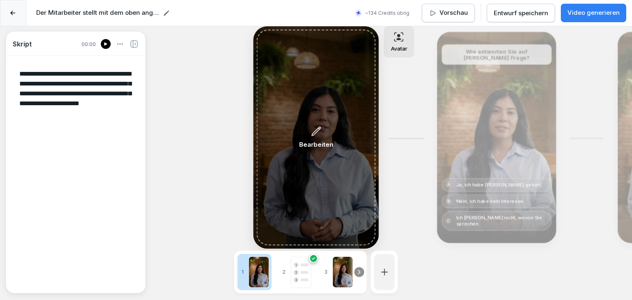
click at [313, 148] on p "Bearbeiten" at bounding box center [316, 144] width 34 height 9
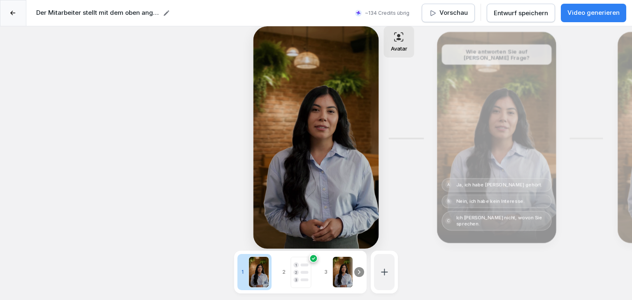
click at [610, 18] on button "Video generieren" at bounding box center [592, 13] width 65 height 19
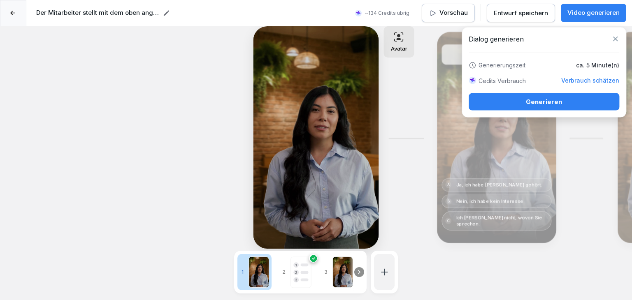
click at [500, 108] on button "Generieren" at bounding box center [543, 101] width 150 height 17
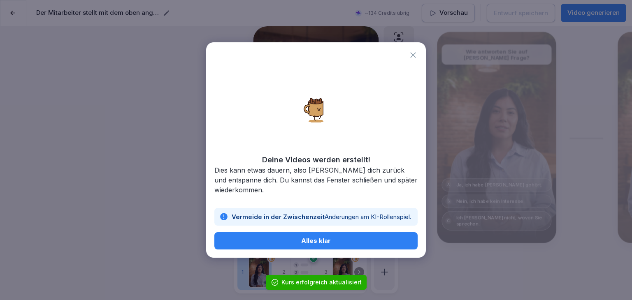
click at [327, 244] on div "Alles klar" at bounding box center [316, 240] width 190 height 9
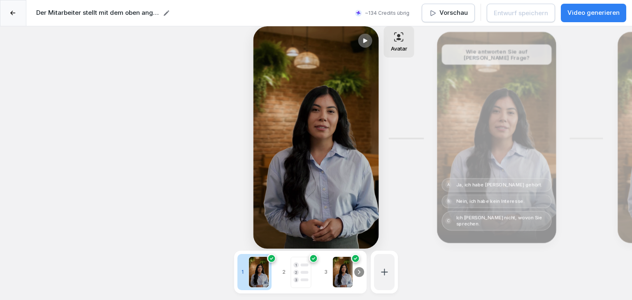
click at [451, 12] on p "Vorschau" at bounding box center [453, 12] width 28 height 9
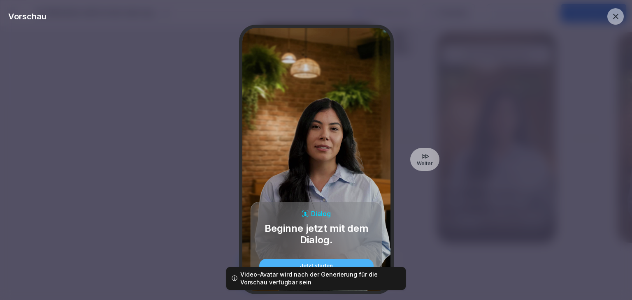
click at [612, 14] on icon at bounding box center [615, 16] width 9 height 9
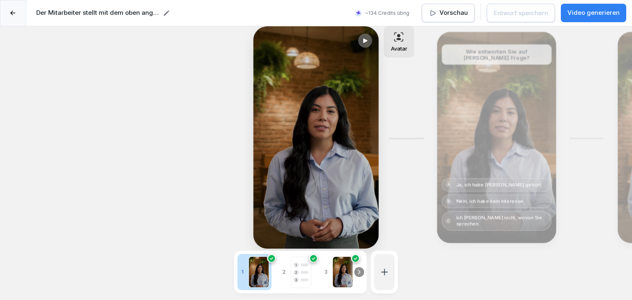
click at [6, 15] on div at bounding box center [13, 13] width 26 height 26
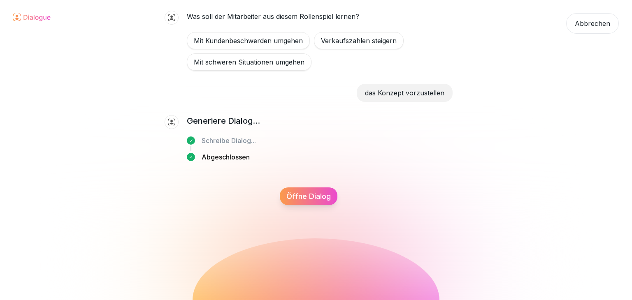
click at [301, 193] on div "Öffne Dialog" at bounding box center [309, 196] width 58 height 18
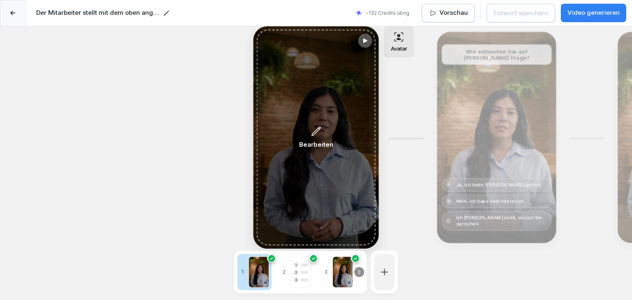
click at [305, 146] on p "Bearbeiten" at bounding box center [316, 144] width 34 height 9
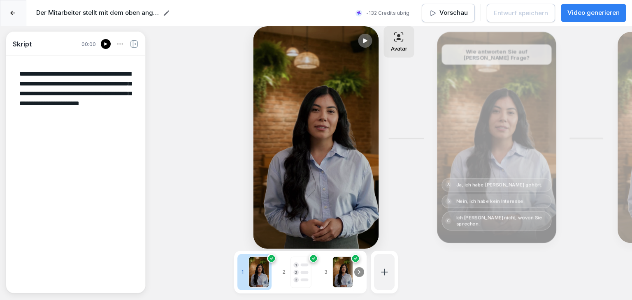
click at [136, 45] on icon at bounding box center [135, 44] width 1 height 2
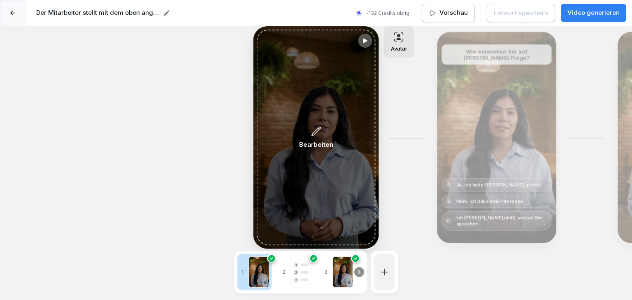
click at [333, 175] on div "Bearbeiten" at bounding box center [316, 138] width 119 height 216
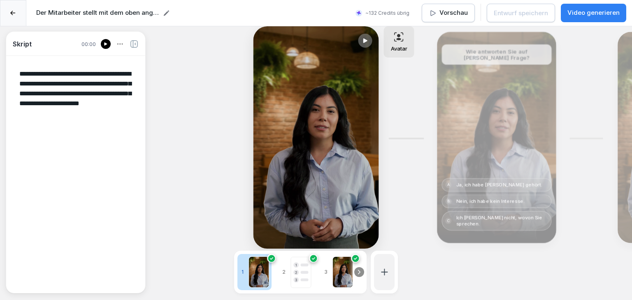
click at [386, 43] on div "Avatar" at bounding box center [399, 41] width 30 height 31
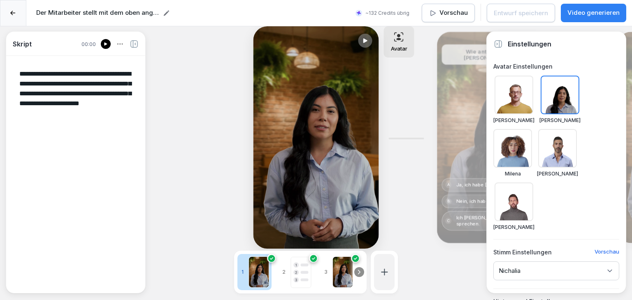
click at [612, 267] on icon at bounding box center [609, 271] width 8 height 8
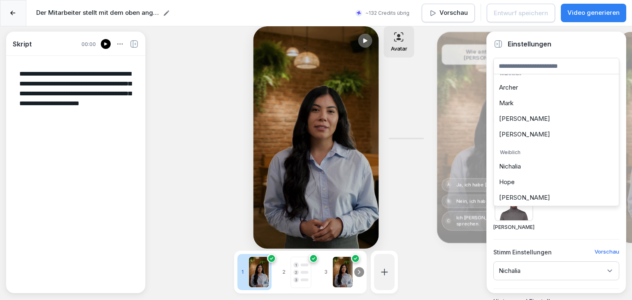
scroll to position [15, 0]
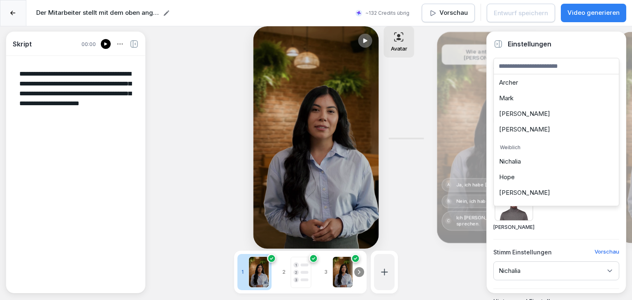
click at [530, 181] on div "Hope" at bounding box center [555, 177] width 121 height 16
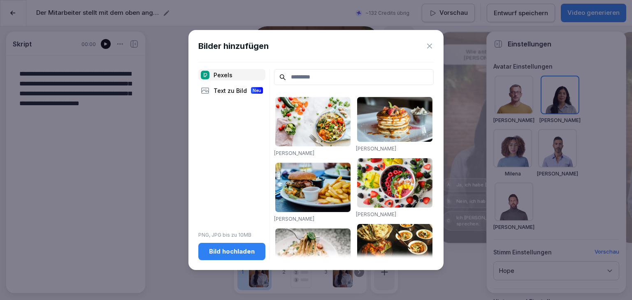
click at [241, 90] on div "Text zu Bild Neu" at bounding box center [231, 91] width 67 height 12
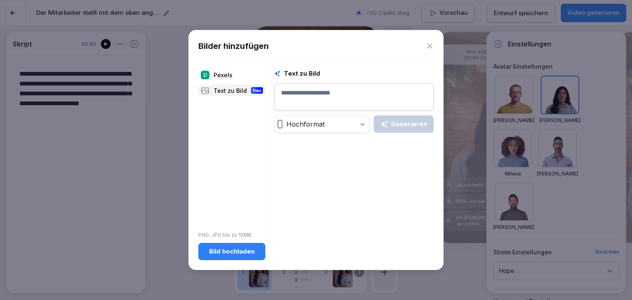
click at [331, 90] on textarea at bounding box center [354, 96] width 160 height 27
click at [378, 122] on button "Generieren" at bounding box center [403, 124] width 60 height 17
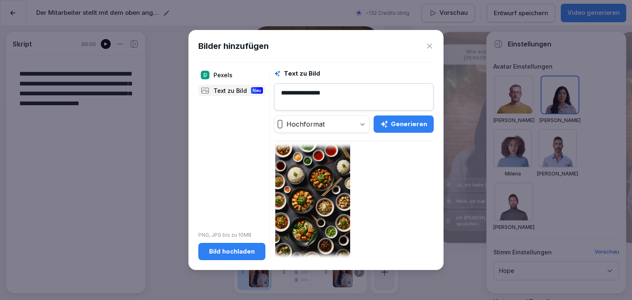
scroll to position [171, 0]
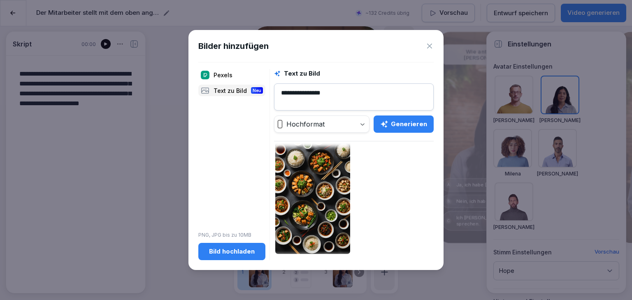
click at [331, 98] on textarea "**********" at bounding box center [354, 96] width 160 height 27
type textarea "*"
click at [238, 74] on div "Pexels" at bounding box center [231, 75] width 67 height 12
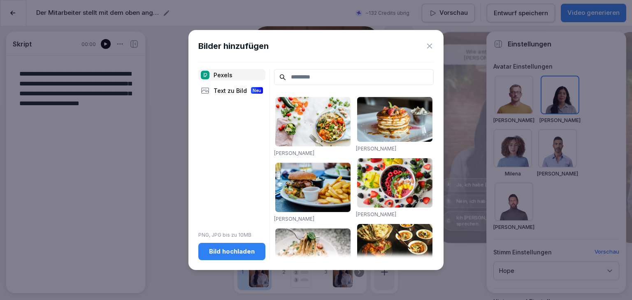
click at [341, 74] on input at bounding box center [354, 77] width 160 height 16
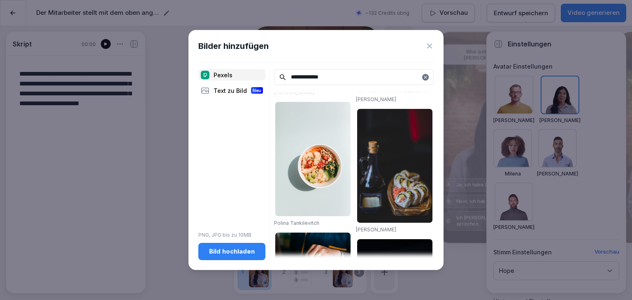
scroll to position [1355, 0]
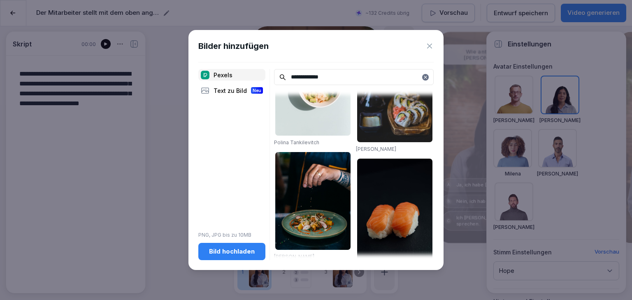
click at [334, 75] on input "**********" at bounding box center [354, 77] width 160 height 16
click at [304, 76] on input "**********" at bounding box center [354, 77] width 160 height 16
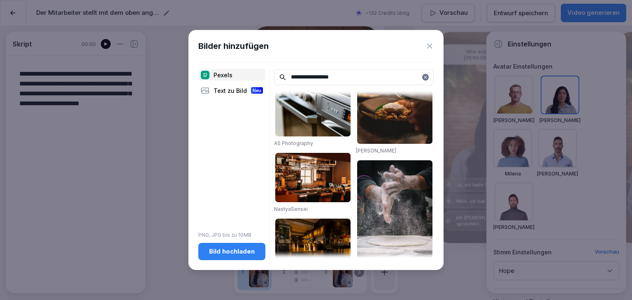
scroll to position [288, 0]
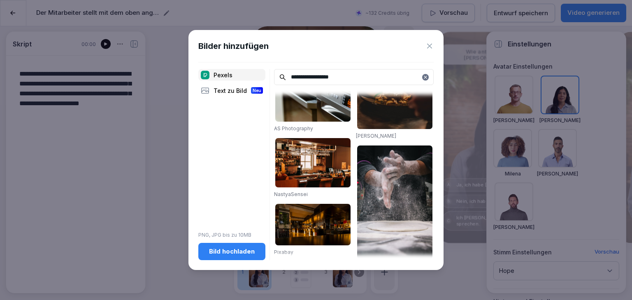
type input "**********"
click at [316, 155] on img at bounding box center [312, 162] width 75 height 49
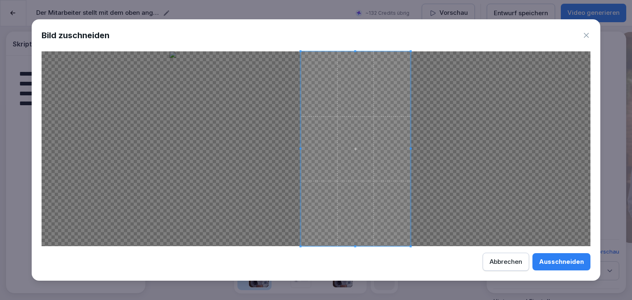
click at [382, 219] on span at bounding box center [356, 148] width 110 height 195
click at [551, 263] on div "Ausschneiden" at bounding box center [561, 261] width 45 height 9
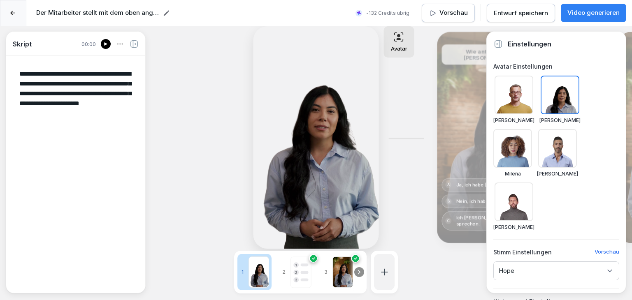
click at [102, 44] on div at bounding box center [106, 44] width 10 height 10
click at [494, 43] on icon at bounding box center [498, 43] width 8 height 7
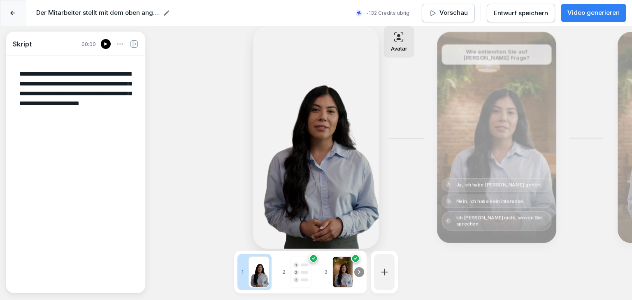
click at [356, 269] on icon at bounding box center [359, 272] width 7 height 7
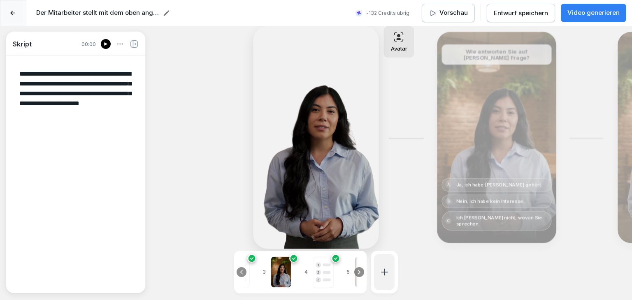
click at [356, 269] on icon at bounding box center [359, 272] width 7 height 7
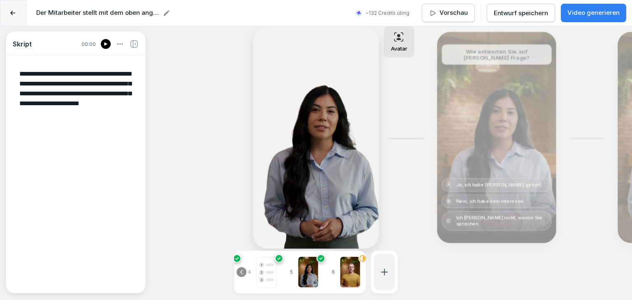
click at [356, 268] on div at bounding box center [350, 272] width 21 height 31
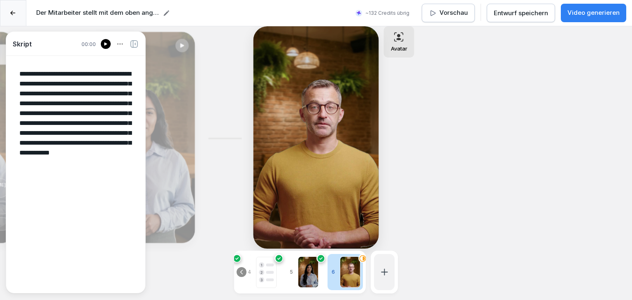
click at [240, 269] on icon at bounding box center [241, 272] width 7 height 7
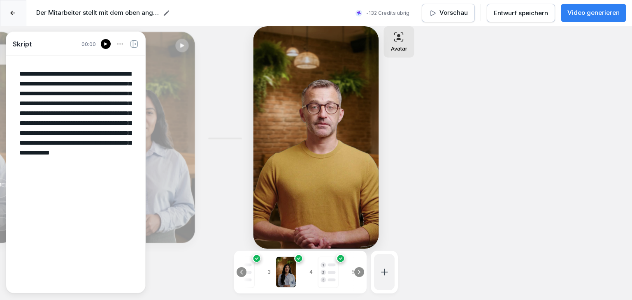
click at [240, 269] on icon at bounding box center [241, 272] width 7 height 7
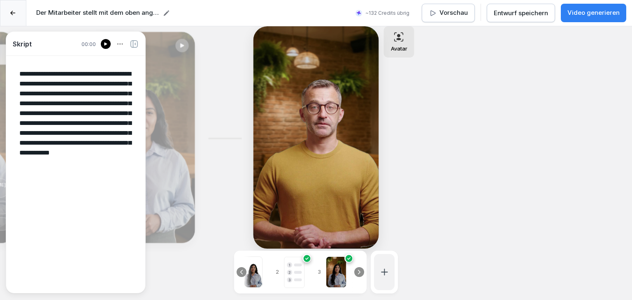
scroll to position [0, 0]
click at [240, 268] on p "1" at bounding box center [242, 271] width 7 height 7
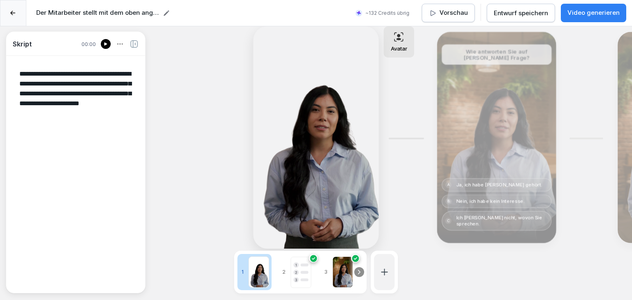
click at [357, 255] on circle at bounding box center [355, 258] width 6 height 6
click at [343, 263] on div at bounding box center [342, 272] width 21 height 31
type textarea "**********"
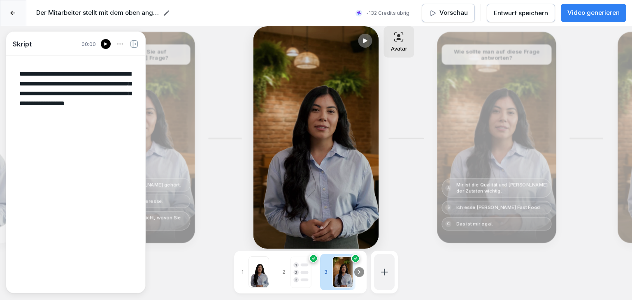
click at [310, 265] on rect at bounding box center [301, 272] width 20 height 31
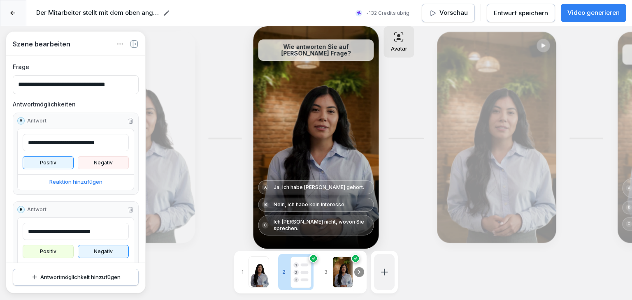
click at [257, 268] on div at bounding box center [258, 272] width 21 height 31
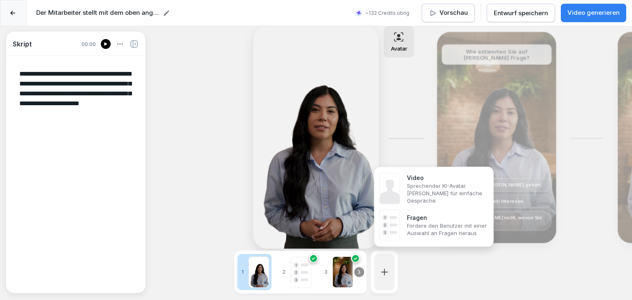
click at [380, 271] on icon at bounding box center [384, 272] width 10 height 10
click at [401, 185] on div "Video Sprechender KI-Avatar. [PERSON_NAME] für einfache Gespräche" at bounding box center [433, 189] width 112 height 36
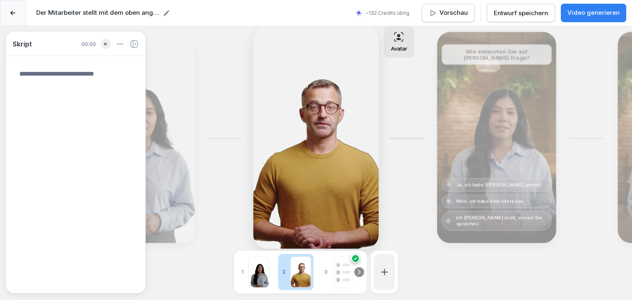
click at [261, 262] on div at bounding box center [258, 272] width 21 height 31
type textarea "**********"
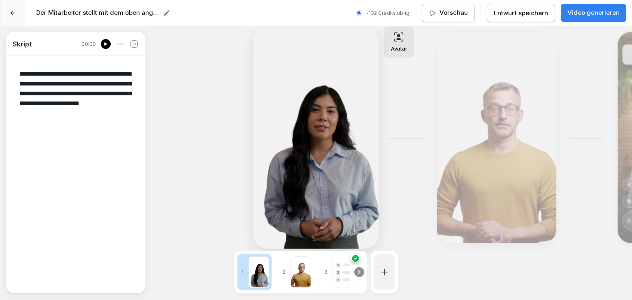
click at [588, 16] on p "Video generieren" at bounding box center [593, 12] width 52 height 9
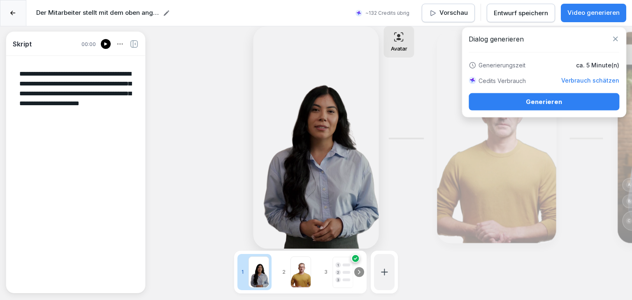
click at [548, 101] on div "Generieren" at bounding box center [543, 101] width 137 height 9
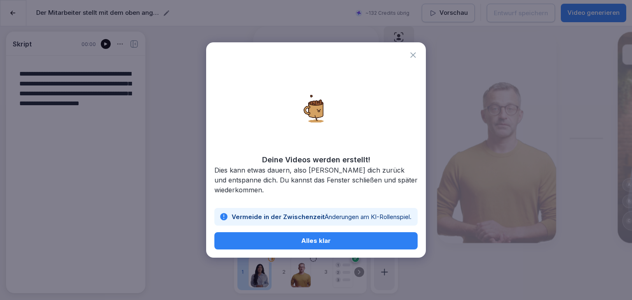
click at [300, 244] on div "Alles klar" at bounding box center [316, 240] width 190 height 9
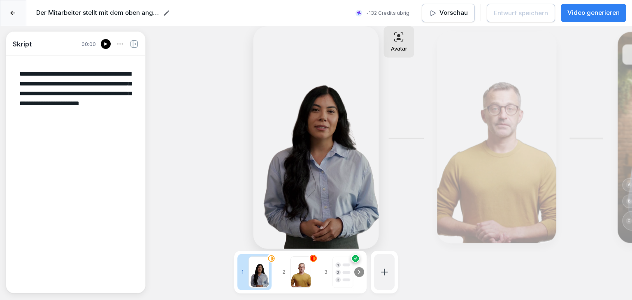
click at [309, 265] on div at bounding box center [300, 272] width 21 height 31
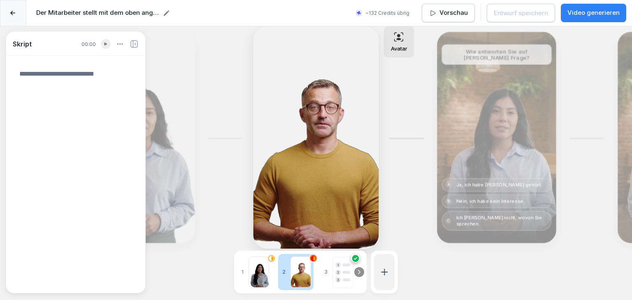
click at [252, 264] on div at bounding box center [258, 272] width 21 height 31
type textarea "**********"
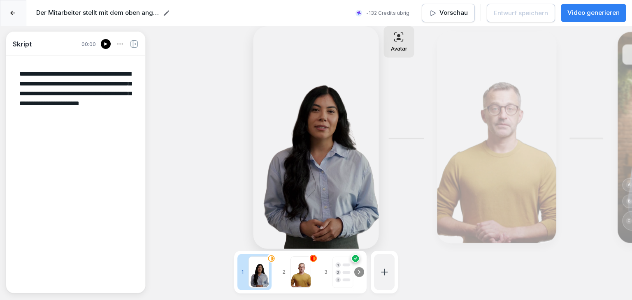
drag, startPoint x: 302, startPoint y: 266, endPoint x: 197, endPoint y: 200, distance: 124.1
click at [197, 200] on div "**********" at bounding box center [316, 176] width 632 height 300
click at [530, 276] on div "**********" at bounding box center [316, 176] width 632 height 300
click at [246, 266] on div "1" at bounding box center [254, 272] width 34 height 36
click at [450, 17] on p "Vorschau" at bounding box center [453, 12] width 28 height 9
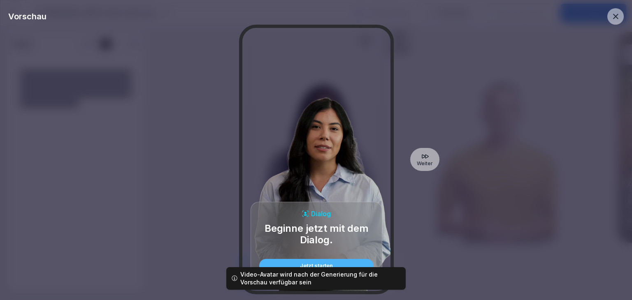
click at [410, 249] on div "Zurück Dialog Beginne jetzt mit dem Dialog. Jetzt starten Weiter" at bounding box center [315, 160] width 615 height 270
click at [349, 262] on button "Jetzt starten" at bounding box center [316, 266] width 114 height 14
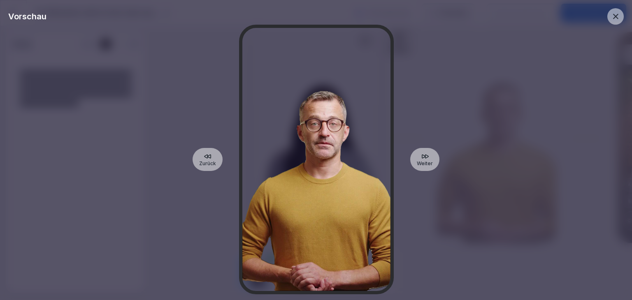
click at [483, 239] on div "Zurück Weiter" at bounding box center [315, 160] width 615 height 270
click at [617, 14] on icon at bounding box center [615, 16] width 9 height 9
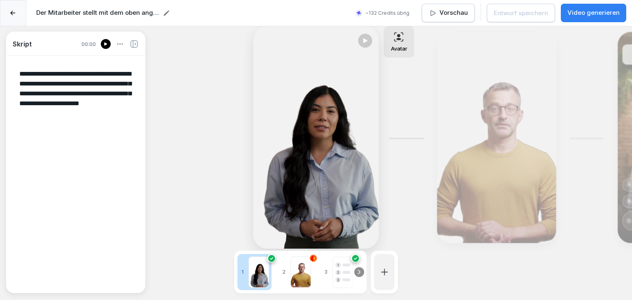
click at [294, 269] on div at bounding box center [300, 272] width 21 height 31
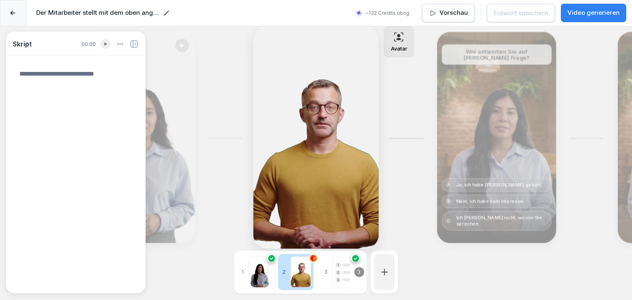
click at [314, 256] on icon at bounding box center [314, 258] width 2 height 4
click at [512, 290] on div "Skript 00:00 Bearbeiten Avatar Bearbeiten Bearbeiten Wie antworten Sie auf [PER…" at bounding box center [316, 176] width 632 height 300
click at [132, 49] on div "Skript 00:00" at bounding box center [76, 162] width 140 height 262
click at [132, 42] on icon at bounding box center [133, 43] width 7 height 7
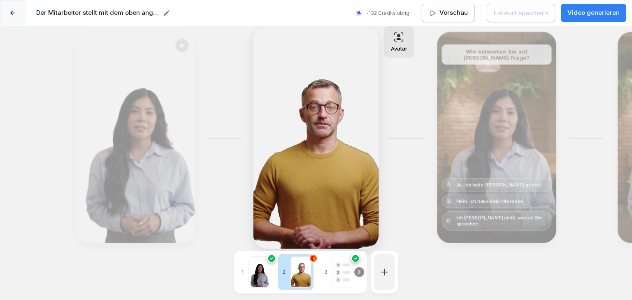
click at [355, 255] on circle at bounding box center [355, 258] width 6 height 6
click at [353, 255] on circle at bounding box center [355, 258] width 6 height 6
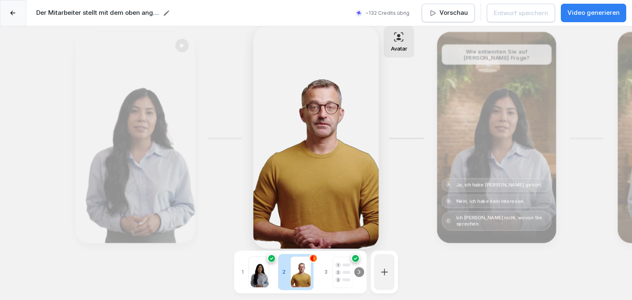
click at [353, 255] on circle at bounding box center [355, 258] width 6 height 6
click at [310, 255] on icon at bounding box center [313, 258] width 7 height 7
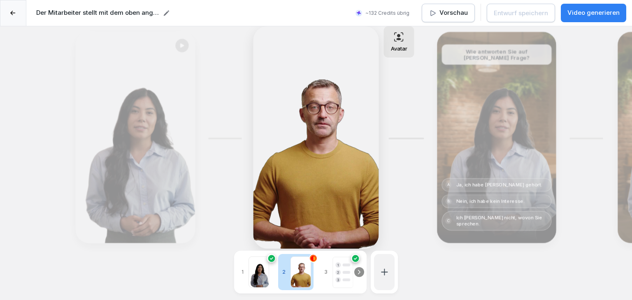
click at [310, 255] on icon at bounding box center [313, 258] width 7 height 7
click at [13, 12] on icon at bounding box center [12, 13] width 5 height 5
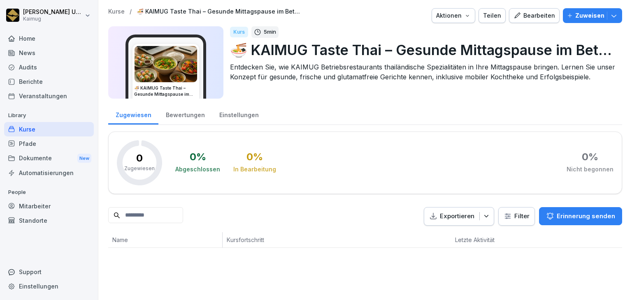
click at [526, 13] on div "Bearbeiten" at bounding box center [534, 15] width 42 height 9
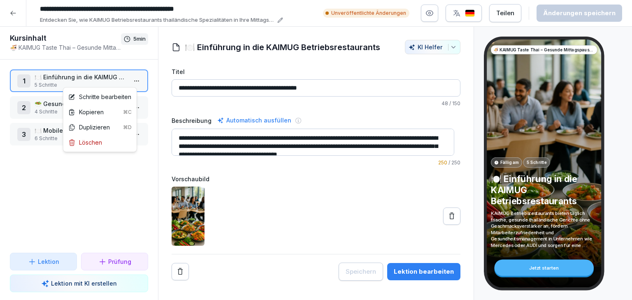
click at [131, 79] on html "**********" at bounding box center [316, 150] width 632 height 300
click at [113, 94] on div "Schritte bearbeiten" at bounding box center [99, 97] width 63 height 9
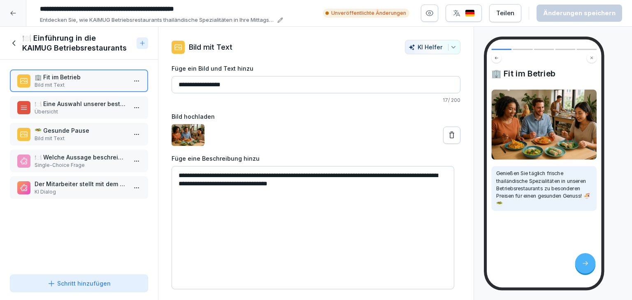
click at [88, 188] on p "KI Dialog" at bounding box center [81, 191] width 92 height 7
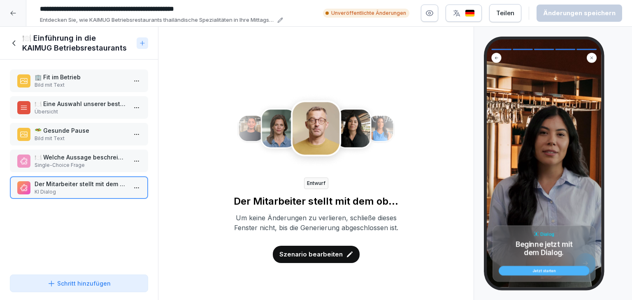
click at [543, 270] on div "Jetzt starten" at bounding box center [543, 271] width 81 height 4
click at [525, 271] on div "Jetzt starten" at bounding box center [543, 271] width 81 height 4
click at [426, 16] on button "button" at bounding box center [429, 13] width 17 height 17
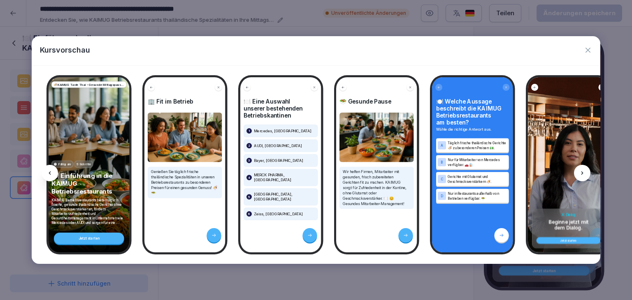
click at [576, 171] on div at bounding box center [582, 173] width 16 height 16
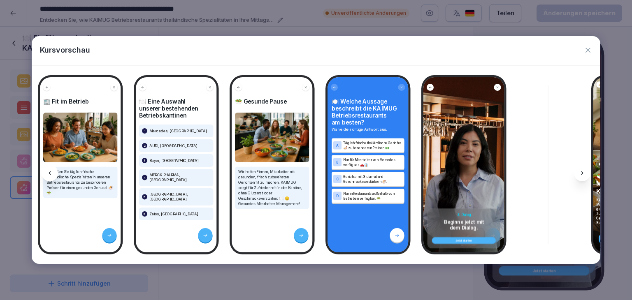
scroll to position [0, 110]
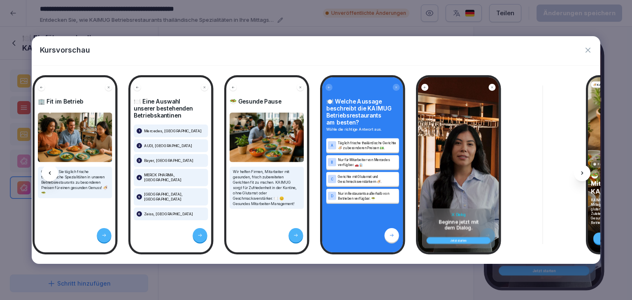
click at [451, 239] on div "Jetzt starten" at bounding box center [458, 240] width 58 height 3
click at [590, 51] on icon "button" at bounding box center [587, 50] width 8 height 8
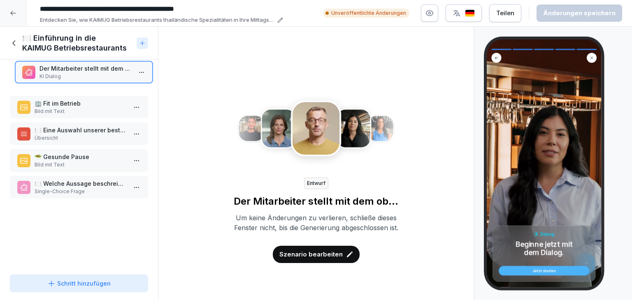
drag, startPoint x: 86, startPoint y: 183, endPoint x: 91, endPoint y: 67, distance: 116.5
click at [91, 67] on p "Der Mitarbeiter stellt mit dem oben angegebenen Satz die Kantine vor" at bounding box center [85, 68] width 92 height 9
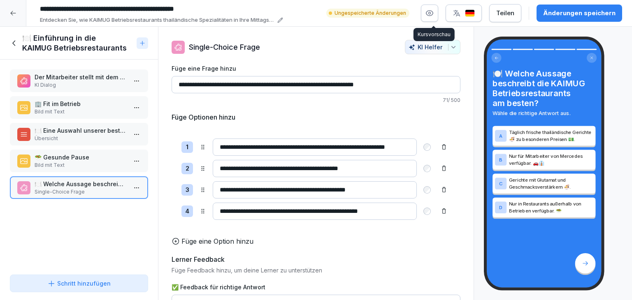
click at [431, 14] on icon "button" at bounding box center [429, 13] width 8 height 8
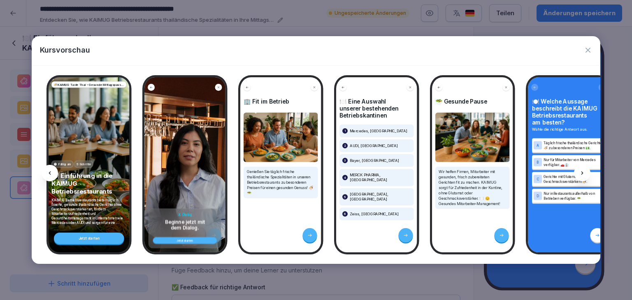
click at [584, 53] on icon "button" at bounding box center [587, 50] width 8 height 8
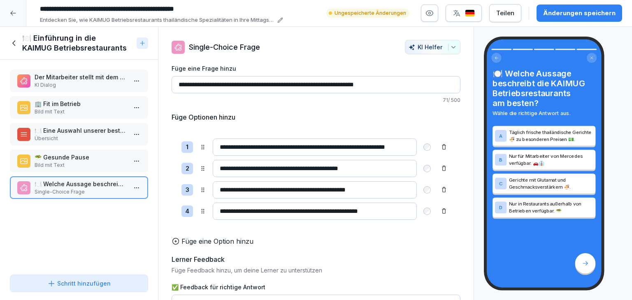
click at [54, 105] on p "🏢 Fit im Betrieb" at bounding box center [81, 103] width 92 height 9
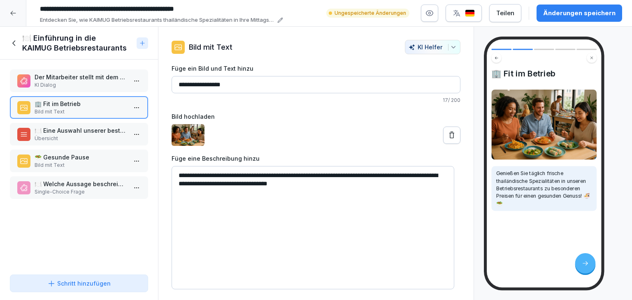
click at [70, 84] on p "KI Dialog" at bounding box center [81, 84] width 92 height 7
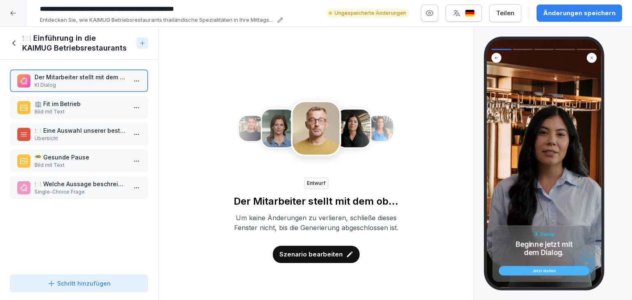
click at [433, 15] on icon "button" at bounding box center [429, 13] width 7 height 5
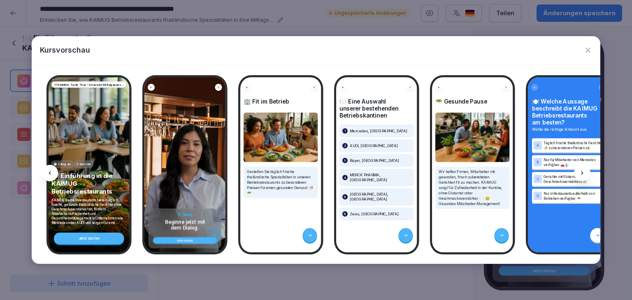
click at [74, 190] on p "🍽️ Einführung in die KAIMUG Betriebsrestaurants" at bounding box center [88, 183] width 75 height 23
click at [94, 238] on div "Jetzt starten" at bounding box center [89, 239] width 70 height 12
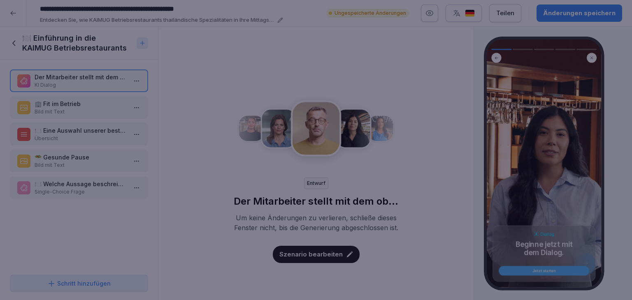
click at [273, 22] on div at bounding box center [316, 150] width 632 height 300
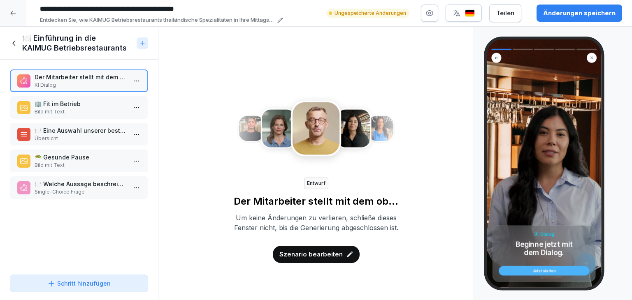
click at [14, 43] on icon at bounding box center [14, 43] width 9 height 9
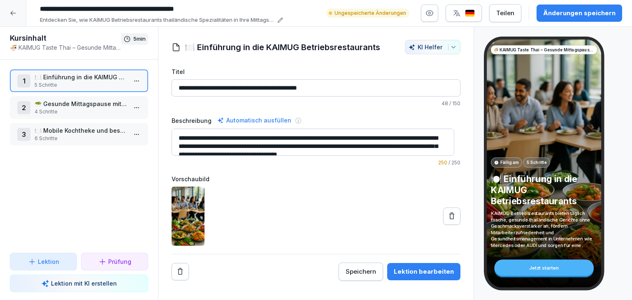
click at [105, 47] on p "🍜 KAIMUG Taste Thai – Gesunde Mittagspause im Betrieb" at bounding box center [65, 47] width 111 height 9
click at [32, 41] on h1 "Kursinhalt" at bounding box center [65, 38] width 111 height 10
click at [45, 51] on div "Kursinhalt 🍜 KAIMUG Taste Thai – Gesunde Mittagspause im Betrieb 5 min" at bounding box center [79, 43] width 158 height 33
click at [49, 51] on div "Kursinhalt 🍜 KAIMUG Taste Thai – Gesunde Mittagspause im Betrieb 5 min" at bounding box center [79, 43] width 158 height 33
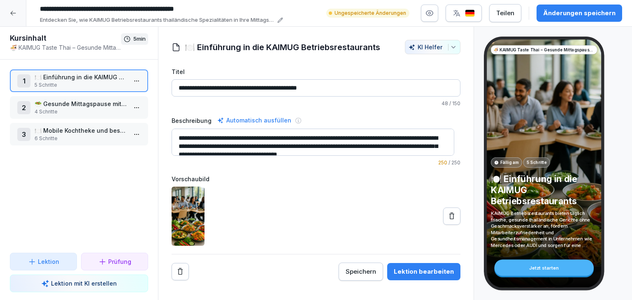
click at [53, 51] on p "🍜 KAIMUG Taste Thai – Gesunde Mittagspause im Betrieb" at bounding box center [65, 47] width 111 height 9
click at [433, 272] on div "Lektion bearbeiten" at bounding box center [423, 271] width 60 height 9
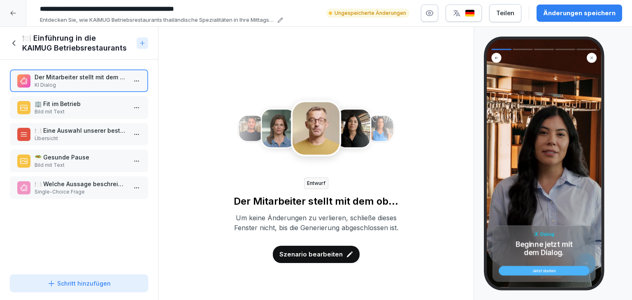
click at [138, 43] on div at bounding box center [142, 43] width 12 height 12
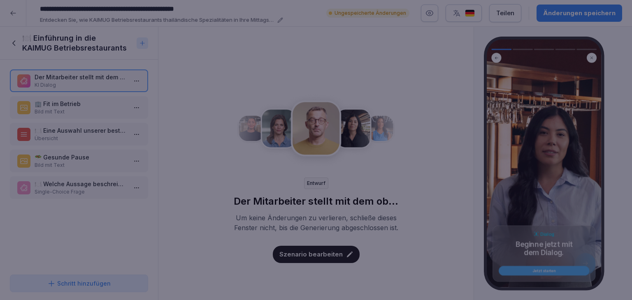
click at [37, 118] on div at bounding box center [316, 150] width 632 height 300
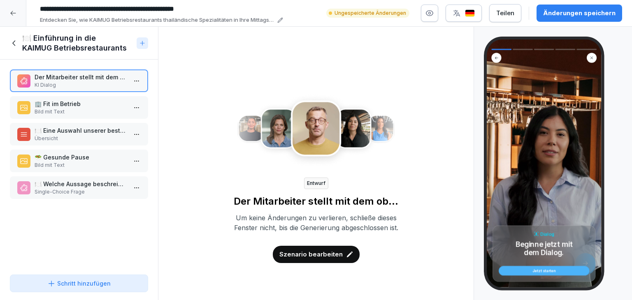
click at [80, 42] on h1 "🍽️ Einführung in die KAIMUG Betriebsrestaurants" at bounding box center [77, 43] width 111 height 20
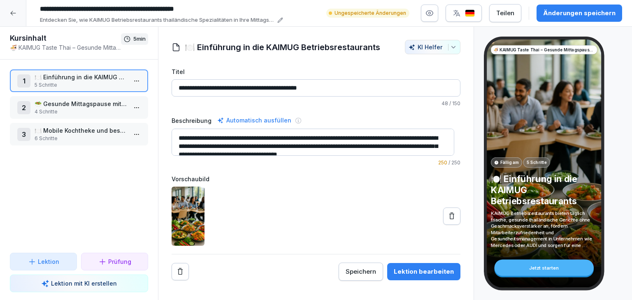
click at [227, 7] on input "**********" at bounding box center [159, 9] width 247 height 14
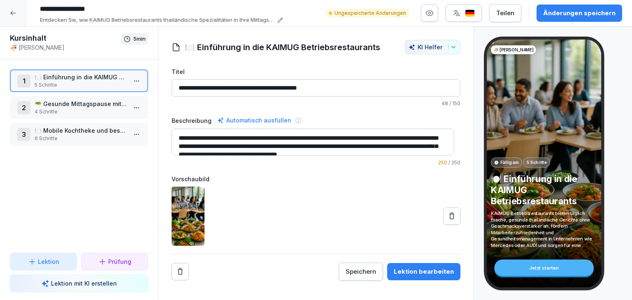
type input "**********"
click at [252, 23] on p "Entdecken Sie, wie KAIMUG Betriebsrestaurants thailändische Spezialitäten in Ih…" at bounding box center [157, 20] width 235 height 8
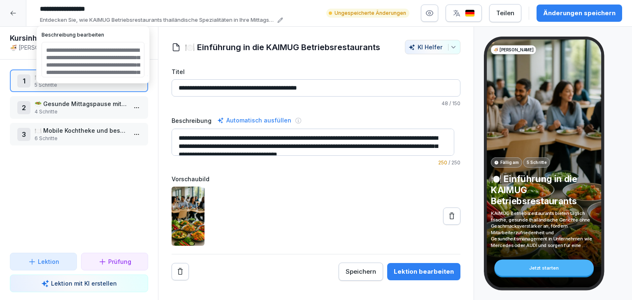
click at [279, 20] on icon at bounding box center [280, 20] width 5 height 5
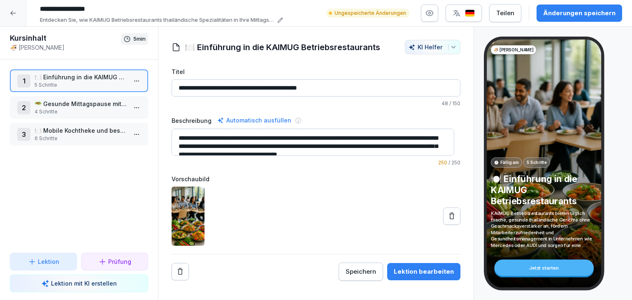
click at [279, 20] on icon at bounding box center [280, 20] width 5 height 5
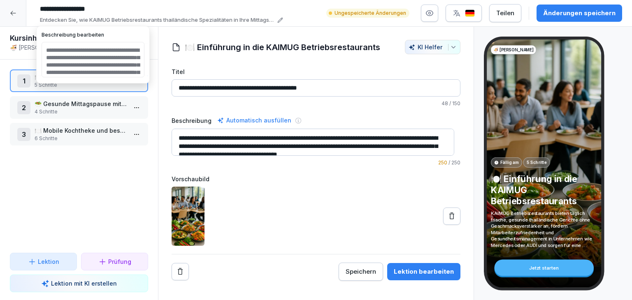
drag, startPoint x: 107, startPoint y: 70, endPoint x: 44, endPoint y: 58, distance: 64.8
click at [44, 58] on textarea "**********" at bounding box center [93, 59] width 103 height 35
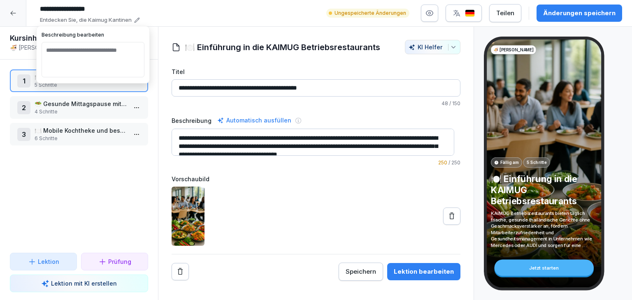
type textarea "**********"
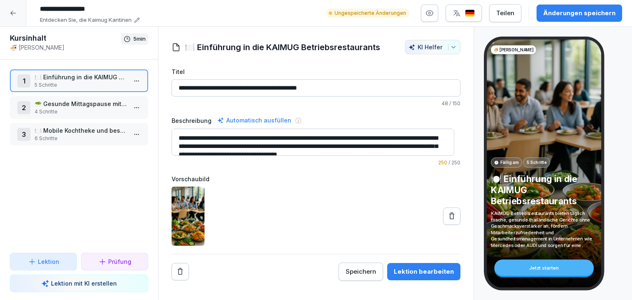
click at [103, 206] on div "1 🍽️ Einführung in die KAIMUG Betriebsrestaurants 5 Schritte 2 🥗 Gesunde Mittag…" at bounding box center [79, 156] width 158 height 193
click at [559, 11] on div "Änderungen speichern" at bounding box center [579, 13] width 72 height 9
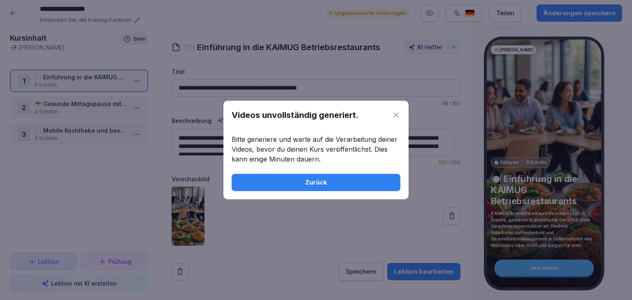
click at [352, 183] on div "Zurück" at bounding box center [315, 182] width 155 height 9
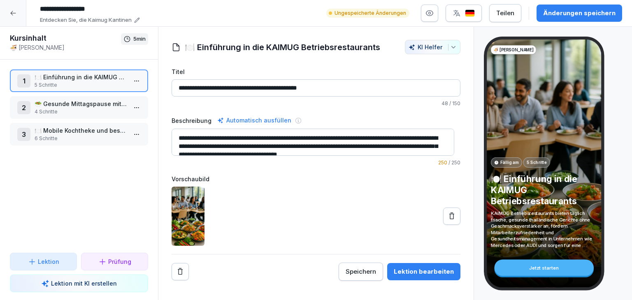
click at [573, 18] on button "Änderungen speichern" at bounding box center [579, 13] width 86 height 17
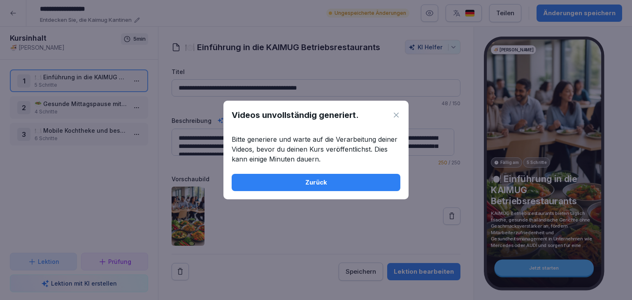
click at [396, 114] on icon at bounding box center [395, 115] width 5 height 5
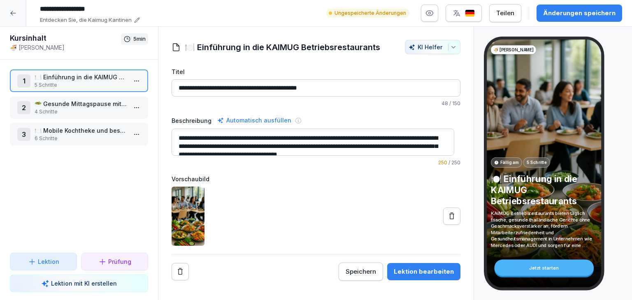
click at [126, 83] on html "**********" at bounding box center [316, 150] width 632 height 300
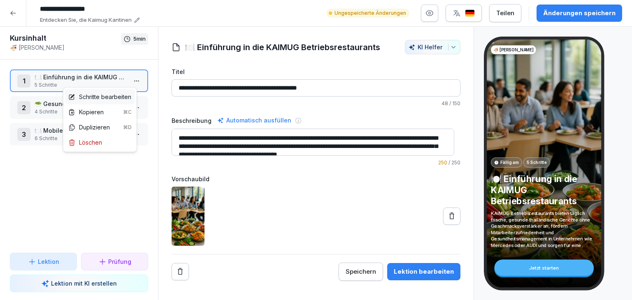
click at [114, 98] on div "Schritte bearbeiten" at bounding box center [99, 97] width 63 height 9
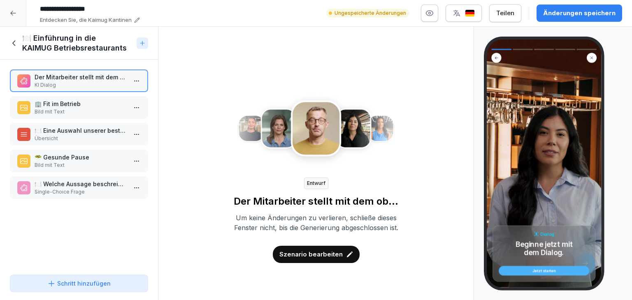
click at [296, 259] on p "Szenario bearbeiten" at bounding box center [310, 254] width 63 height 9
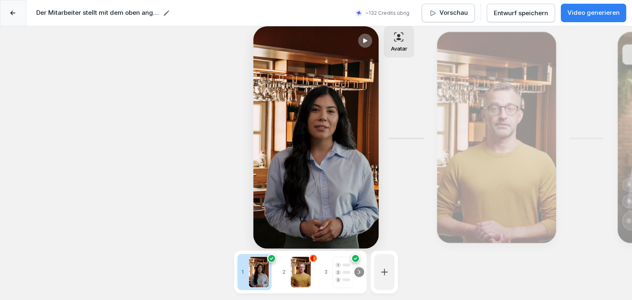
click at [497, 250] on div "**********" at bounding box center [316, 176] width 632 height 300
click at [164, 14] on icon at bounding box center [166, 12] width 5 height 5
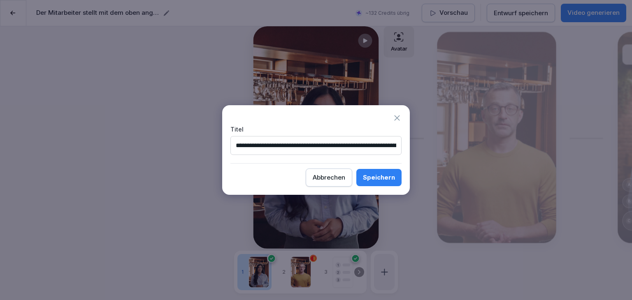
click at [396, 118] on icon at bounding box center [396, 117] width 5 height 5
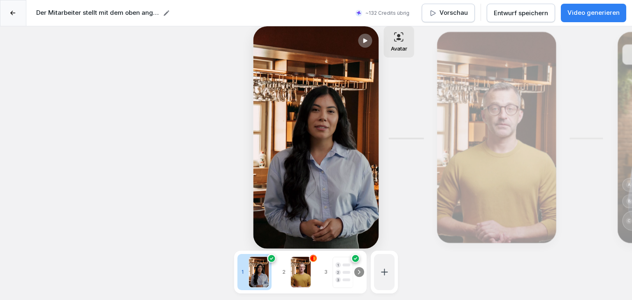
click at [363, 41] on icon at bounding box center [365, 41] width 4 height 5
click at [290, 264] on div at bounding box center [300, 272] width 21 height 31
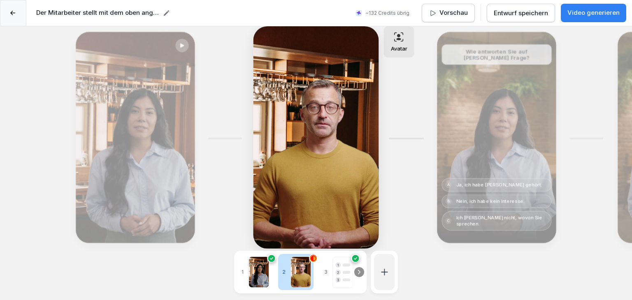
click at [163, 181] on div "Bearbeiten" at bounding box center [135, 137] width 113 height 205
type textarea "**********"
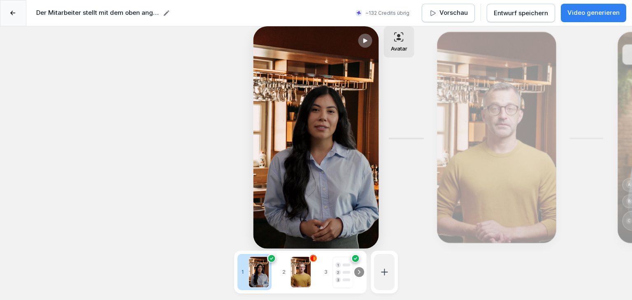
click at [444, 179] on div "Bearbeiten" at bounding box center [496, 137] width 113 height 205
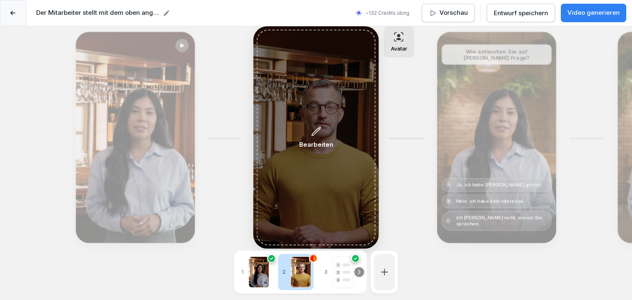
click at [314, 139] on div "Bearbeiten" at bounding box center [316, 138] width 34 height 24
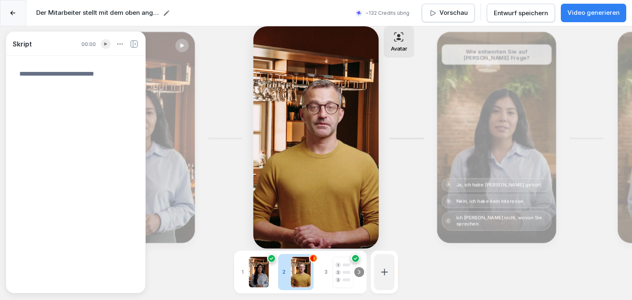
click at [476, 259] on div "Skript 00:00 Bearbeiten Avatar Bearbeiten Bearbeiten Wie antworten Sie auf [PER…" at bounding box center [316, 176] width 632 height 300
click at [521, 261] on div "Skript 00:00 Bearbeiten Avatar Bearbeiten Bearbeiten Wie antworten Sie auf [PER…" at bounding box center [316, 176] width 632 height 300
click at [538, 275] on div "Skript 00:00 Bearbeiten Avatar Bearbeiten Bearbeiten Wie antworten Sie auf [PER…" at bounding box center [316, 176] width 632 height 300
click at [264, 274] on div at bounding box center [258, 272] width 21 height 31
type textarea "**********"
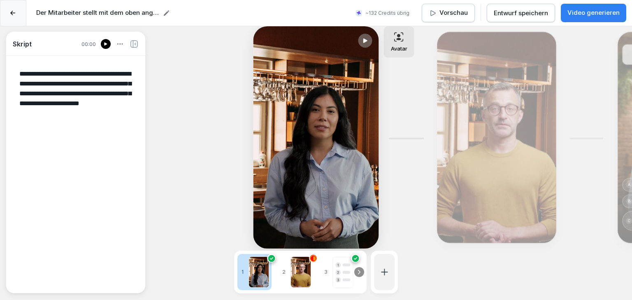
click at [357, 255] on circle at bounding box center [355, 258] width 6 height 6
click at [340, 259] on rect at bounding box center [343, 272] width 20 height 31
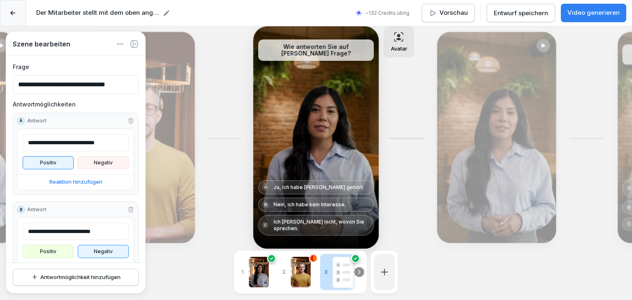
click at [340, 259] on rect at bounding box center [343, 272] width 20 height 31
click at [119, 42] on icon "button" at bounding box center [120, 43] width 9 height 9
click at [120, 58] on div "Szene löschen" at bounding box center [120, 58] width 60 height 15
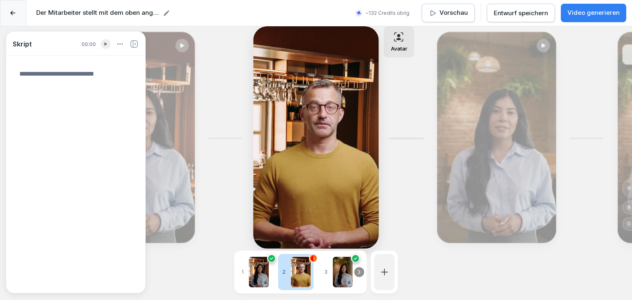
click at [120, 42] on icon at bounding box center [120, 43] width 9 height 9
click at [119, 58] on div "Szene löschen" at bounding box center [120, 58] width 60 height 15
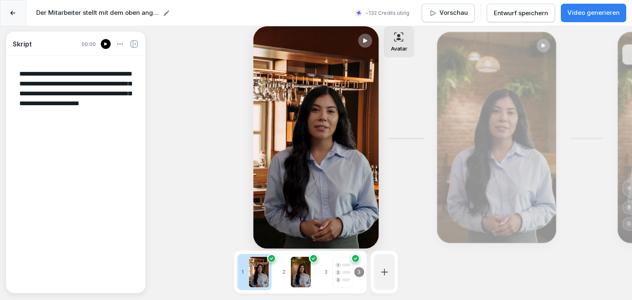
click at [301, 265] on div at bounding box center [300, 272] width 21 height 31
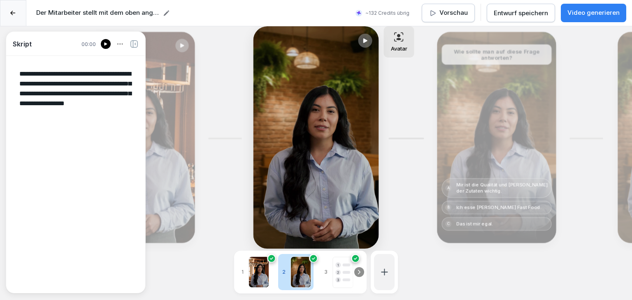
click at [259, 261] on div at bounding box center [258, 272] width 21 height 31
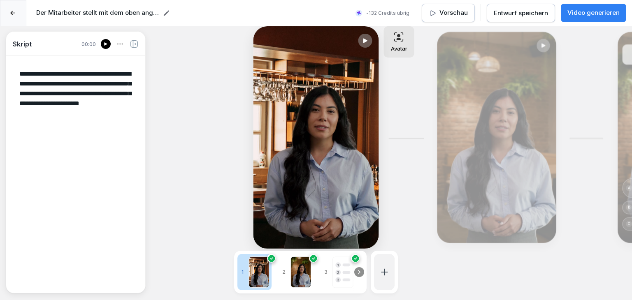
click at [300, 273] on div at bounding box center [300, 272] width 21 height 31
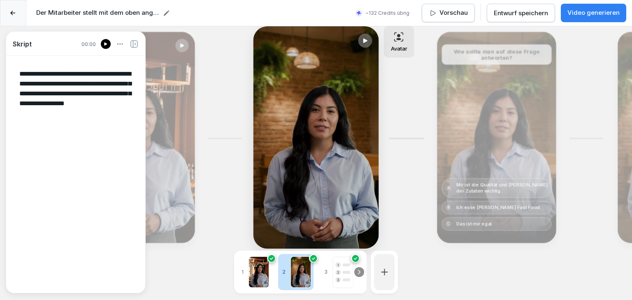
click at [122, 46] on icon at bounding box center [120, 43] width 9 height 9
click at [122, 58] on div "Szene löschen" at bounding box center [120, 58] width 60 height 15
type textarea "**********"
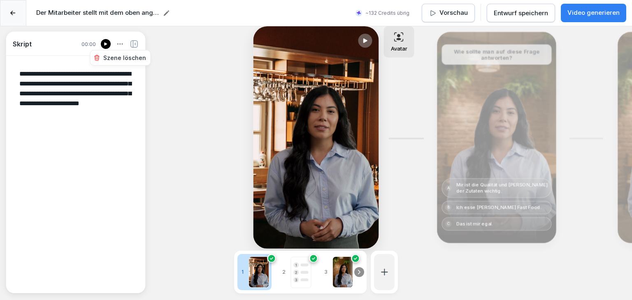
click at [301, 278] on rect at bounding box center [305, 279] width 8 height 3
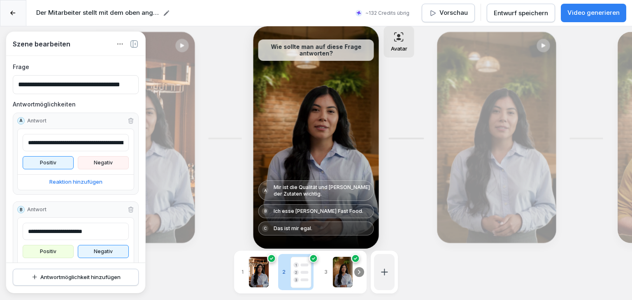
click at [119, 42] on icon "button" at bounding box center [120, 43] width 9 height 9
click at [125, 56] on div "Szene löschen" at bounding box center [120, 58] width 60 height 15
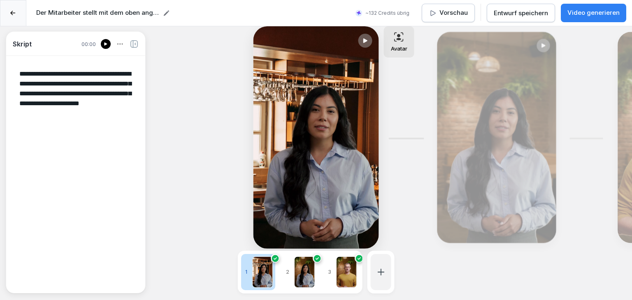
click at [301, 273] on div at bounding box center [304, 272] width 21 height 31
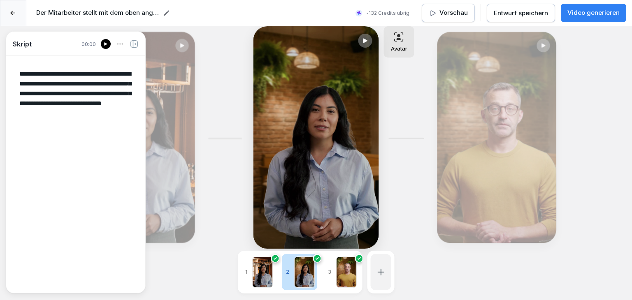
click at [120, 46] on icon at bounding box center [120, 43] width 9 height 9
click at [126, 56] on div "Szene löschen" at bounding box center [120, 58] width 60 height 15
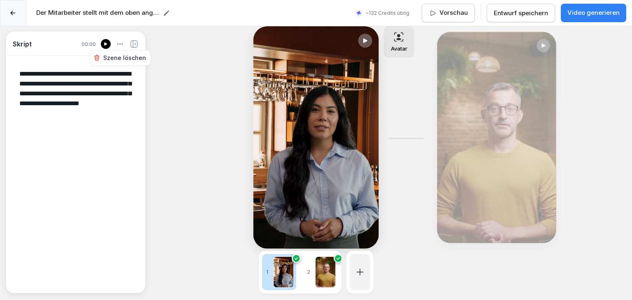
click at [318, 258] on div at bounding box center [325, 272] width 21 height 31
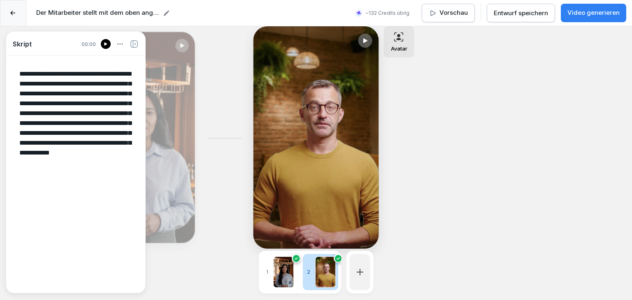
click at [122, 43] on icon at bounding box center [120, 43] width 9 height 9
click at [126, 60] on div "Szene löschen" at bounding box center [120, 58] width 60 height 15
type textarea "**********"
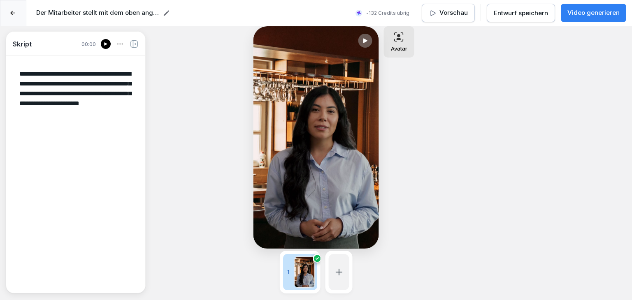
click at [192, 146] on div "**********" at bounding box center [316, 176] width 632 height 300
click at [582, 14] on p "Video generieren" at bounding box center [593, 12] width 52 height 9
click at [521, 176] on div "**********" at bounding box center [316, 176] width 632 height 300
click at [565, 12] on button "Video generieren" at bounding box center [592, 13] width 65 height 19
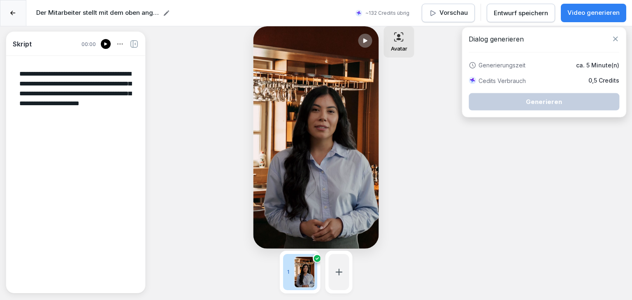
click at [436, 127] on div "**********" at bounding box center [316, 176] width 632 height 300
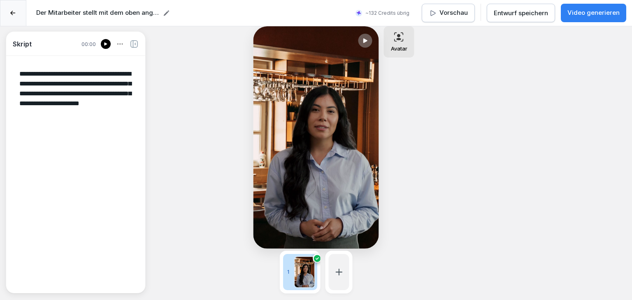
click at [9, 6] on div at bounding box center [13, 13] width 26 height 26
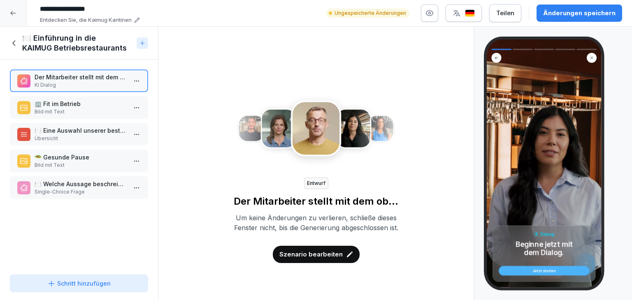
click at [562, 19] on button "Änderungen speichern" at bounding box center [579, 13] width 86 height 17
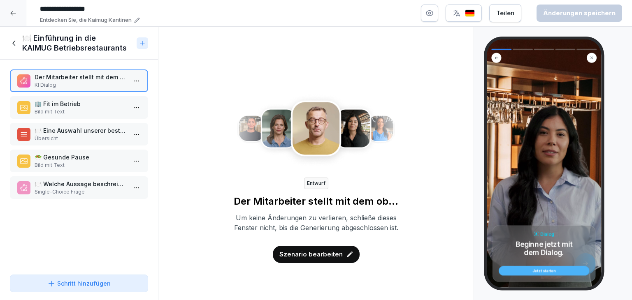
click at [523, 270] on div "Jetzt starten" at bounding box center [543, 271] width 81 height 4
click at [477, 168] on div "Dialog Beginne jetzt mit dem Dialog. Jetzt starten" at bounding box center [553, 164] width 158 height 274
click at [535, 259] on div "Dialog Beginne jetzt mit dem Dialog. Jetzt starten" at bounding box center [543, 254] width 103 height 56
click at [15, 45] on icon at bounding box center [14, 43] width 9 height 9
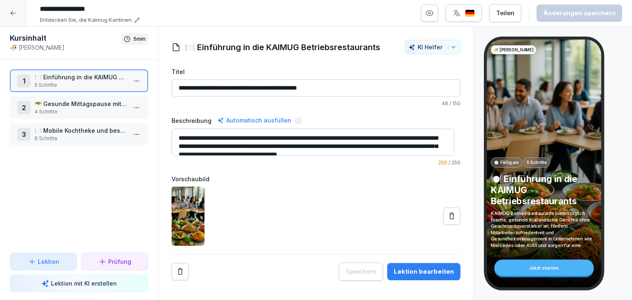
scroll to position [8, 0]
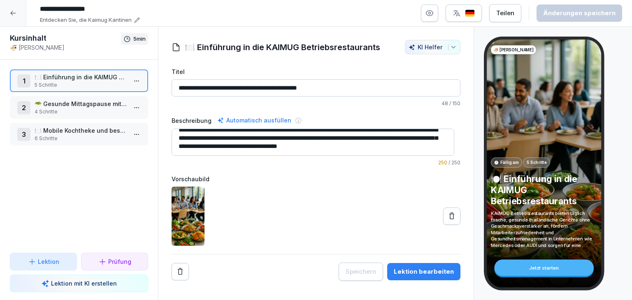
drag, startPoint x: 178, startPoint y: 137, endPoint x: 435, endPoint y: 152, distance: 257.8
click at [435, 152] on textarea "**********" at bounding box center [312, 142] width 282 height 27
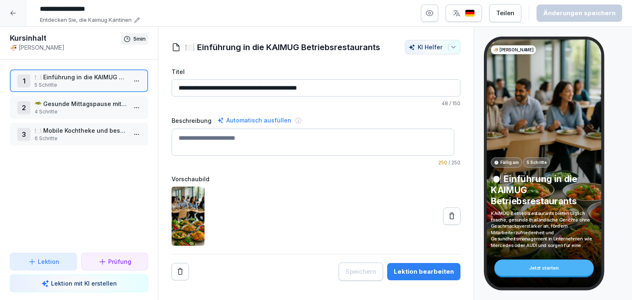
scroll to position [0, 0]
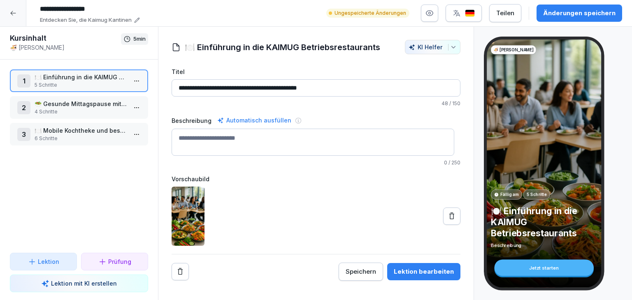
click at [210, 139] on textarea "Beschreibung" at bounding box center [312, 142] width 282 height 27
type textarea "**********"
click at [136, 21] on icon at bounding box center [137, 20] width 6 height 6
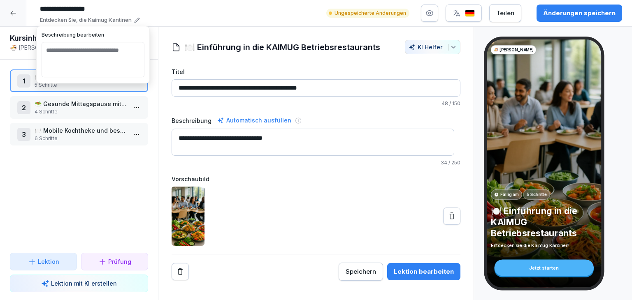
drag, startPoint x: 87, startPoint y: 63, endPoint x: 43, endPoint y: 48, distance: 46.7
click at [43, 48] on textarea "**********" at bounding box center [93, 59] width 103 height 35
click at [93, 171] on div "1 🍽️ Einführung in die KAIMUG Betriebsrestaurants 5 Schritte 2 🥗 Gesunde Mittag…" at bounding box center [79, 156] width 158 height 193
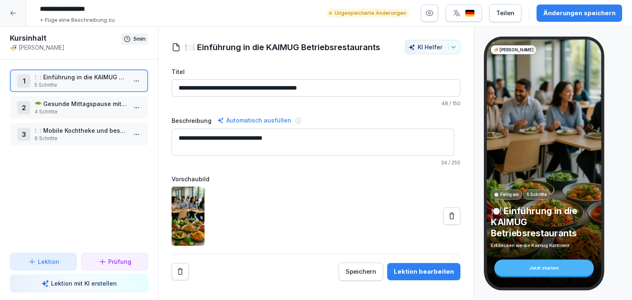
drag, startPoint x: 326, startPoint y: 89, endPoint x: 265, endPoint y: 87, distance: 60.9
click at [265, 87] on input "**********" at bounding box center [315, 87] width 289 height 17
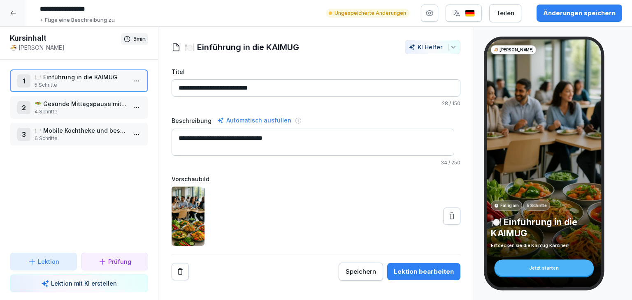
click at [331, 116] on div "Beschreibung Automatisch ausfüllen" at bounding box center [315, 121] width 289 height 10
drag, startPoint x: 266, startPoint y: 88, endPoint x: 240, endPoint y: 83, distance: 25.8
click at [240, 83] on input "**********" at bounding box center [315, 87] width 289 height 17
type input "**********"
click at [248, 214] on div at bounding box center [315, 216] width 289 height 59
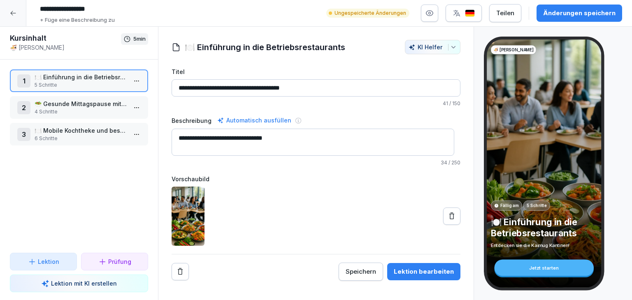
click at [478, 231] on div "🍜 KAIMUG Kantinen Fällig am 5 Schritte 🍽️ Einführung in die Betriebsrestaurants…" at bounding box center [553, 164] width 158 height 274
click at [133, 78] on html "**********" at bounding box center [316, 150] width 632 height 300
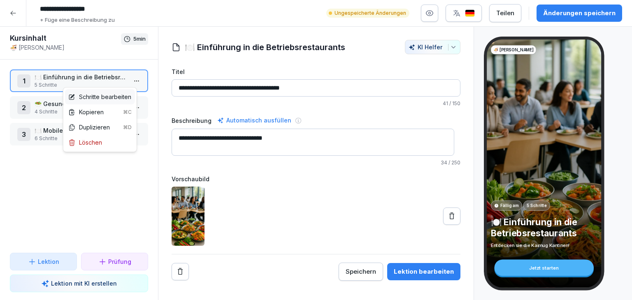
click at [123, 91] on div "Schritte bearbeiten" at bounding box center [100, 96] width 70 height 15
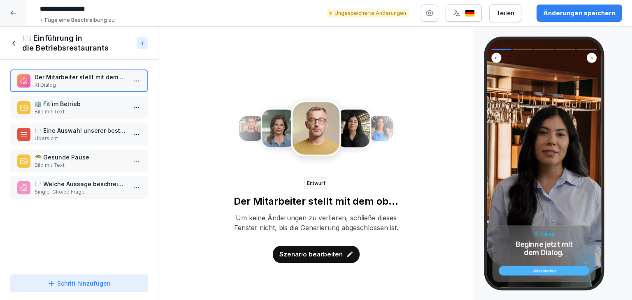
click at [433, 16] on icon "button" at bounding box center [429, 13] width 7 height 5
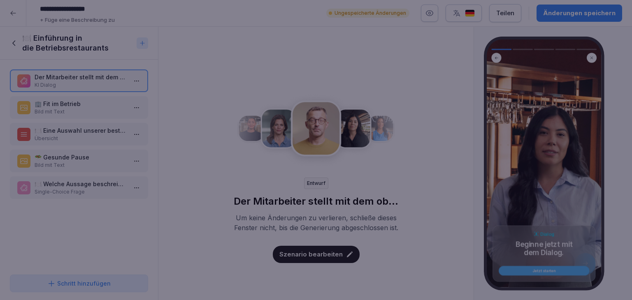
click at [344, 24] on div at bounding box center [316, 150] width 632 height 300
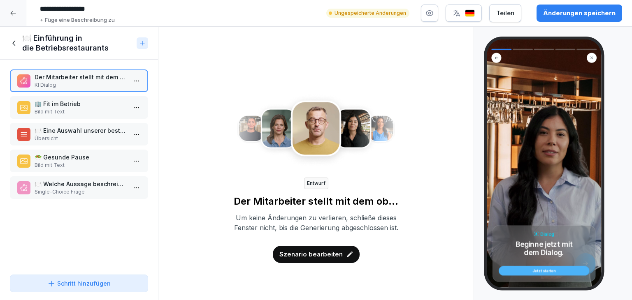
click at [475, 221] on div "Dialog Beginne jetzt mit dem Dialog. Jetzt starten" at bounding box center [553, 164] width 158 height 274
